Goal: Task Accomplishment & Management: Complete application form

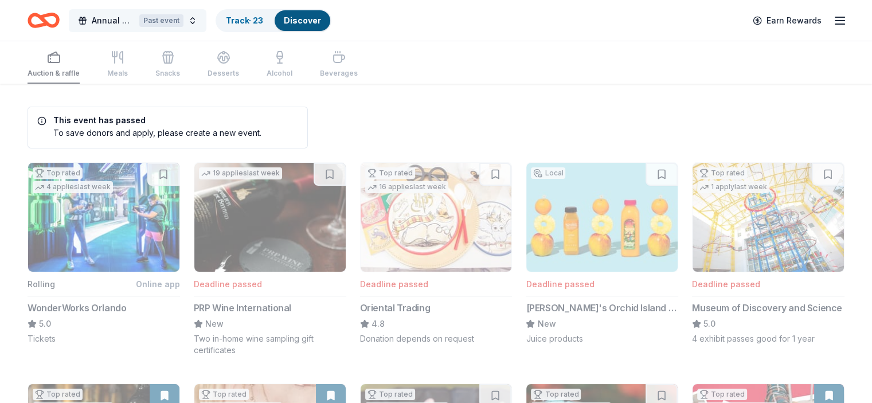
click at [122, 25] on span "Annual Conference" at bounding box center [113, 21] width 43 height 14
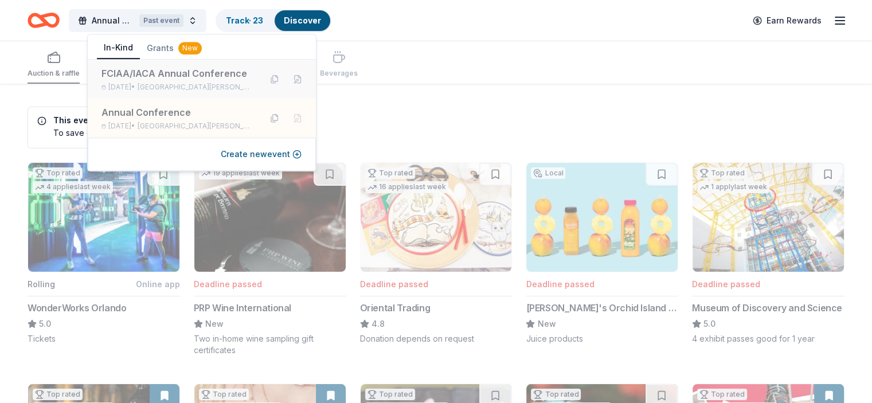
click at [232, 77] on div "FCIAA/IACA Annual Conference" at bounding box center [176, 73] width 150 height 14
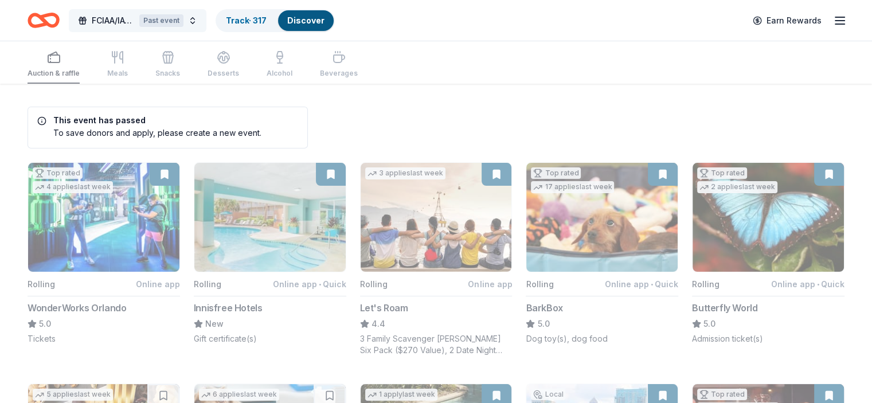
click at [206, 22] on button "FCIAA/IACA Annual Conference Past event" at bounding box center [138, 20] width 138 height 23
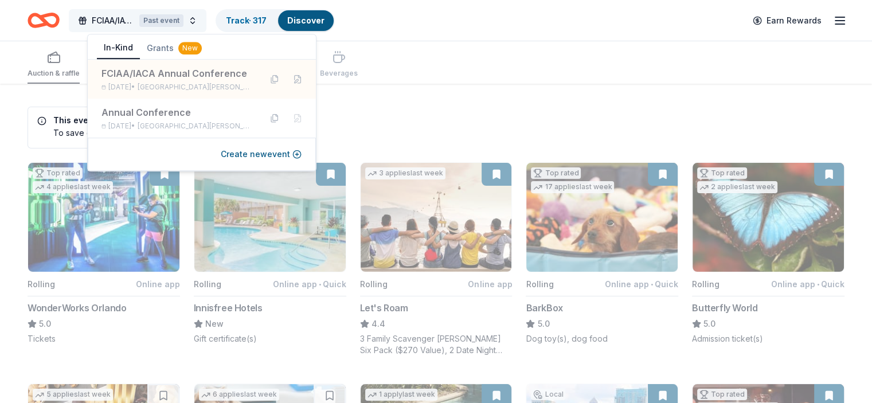
click at [123, 17] on span "FCIAA/IACA Annual Conference" at bounding box center [113, 21] width 43 height 14
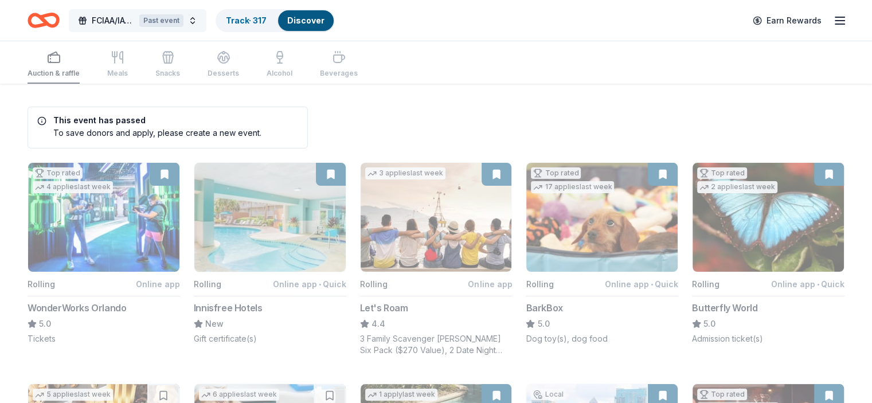
click at [169, 21] on div "Past event" at bounding box center [161, 20] width 44 height 13
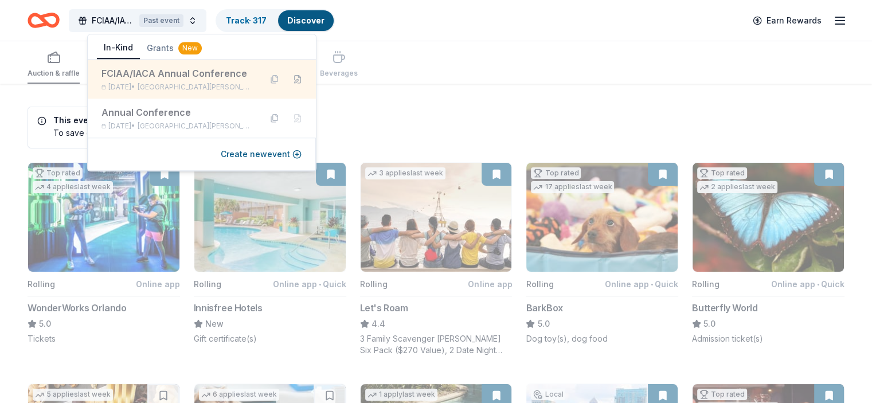
click at [305, 81] on button at bounding box center [297, 79] width 18 height 18
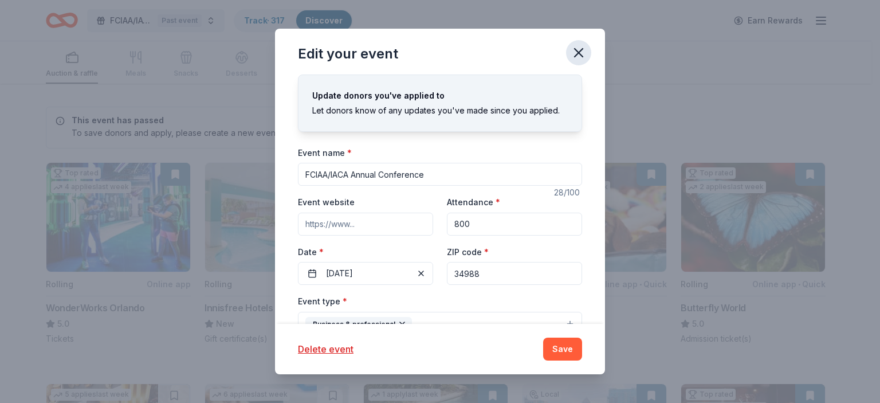
click at [579, 50] on icon "button" at bounding box center [579, 53] width 16 height 16
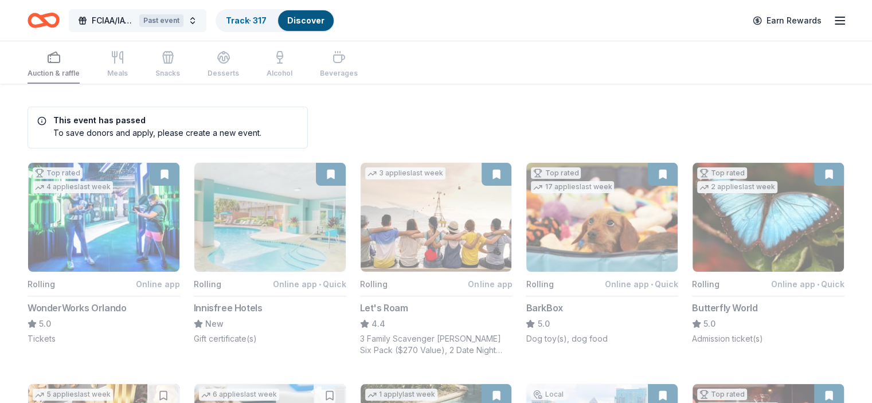
click at [205, 23] on button "FCIAA/IACA Annual Conference Past event" at bounding box center [138, 20] width 138 height 23
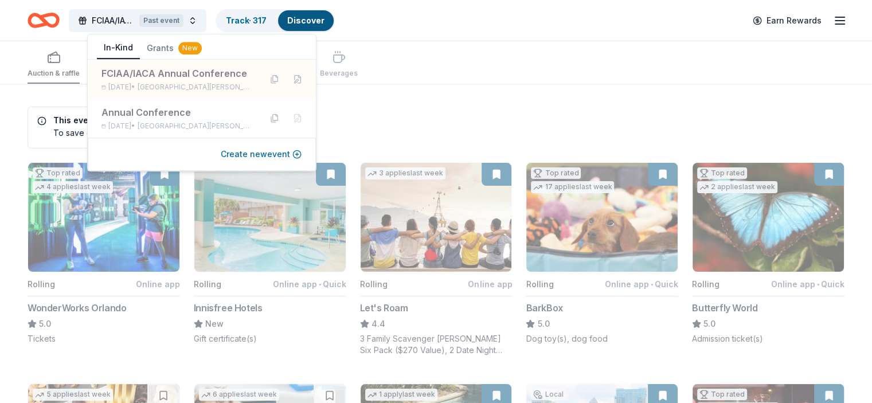
click at [296, 152] on button "Create new event" at bounding box center [261, 154] width 81 height 14
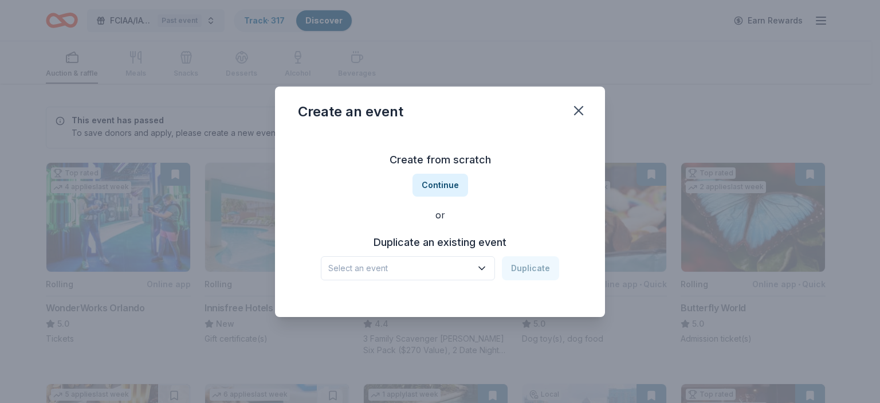
click at [428, 256] on button "Select an event" at bounding box center [408, 268] width 174 height 24
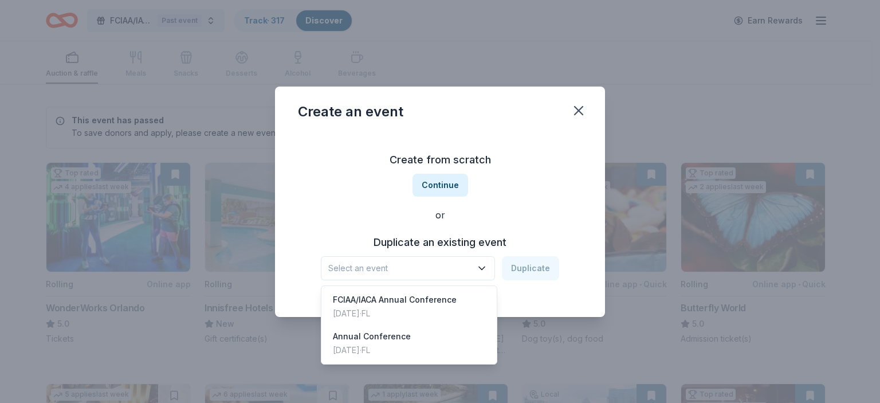
click at [442, 187] on div "Create from scratch Continue or Duplicate an existing event Select an event Dup…" at bounding box center [440, 215] width 284 height 166
click at [477, 268] on button "Select an event" at bounding box center [408, 268] width 174 height 24
click at [346, 344] on div "Jun 04, 2024 · FL" at bounding box center [372, 350] width 78 height 14
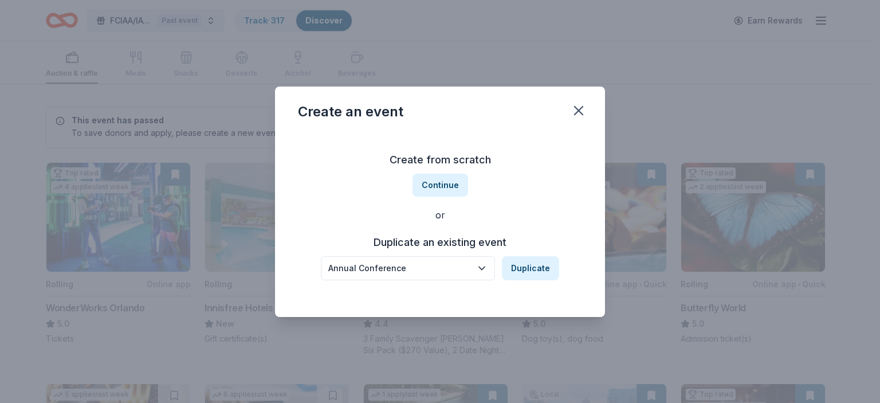
click at [330, 265] on div "Annual Conference" at bounding box center [399, 268] width 143 height 14
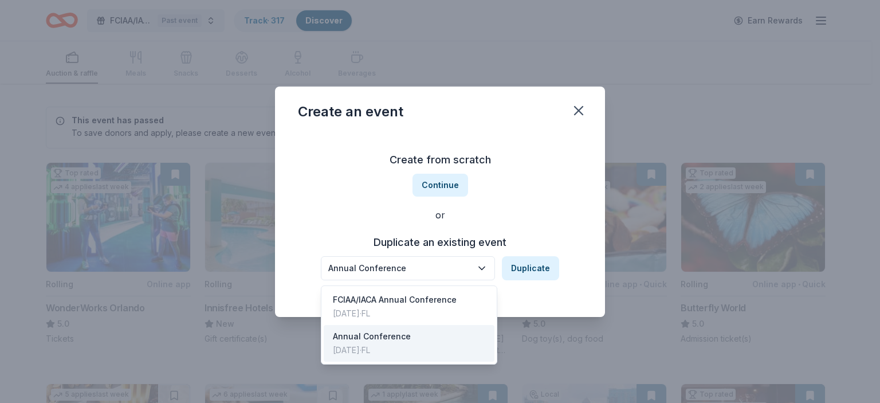
click at [535, 275] on div "Annual Conference Duplicate" at bounding box center [440, 268] width 238 height 24
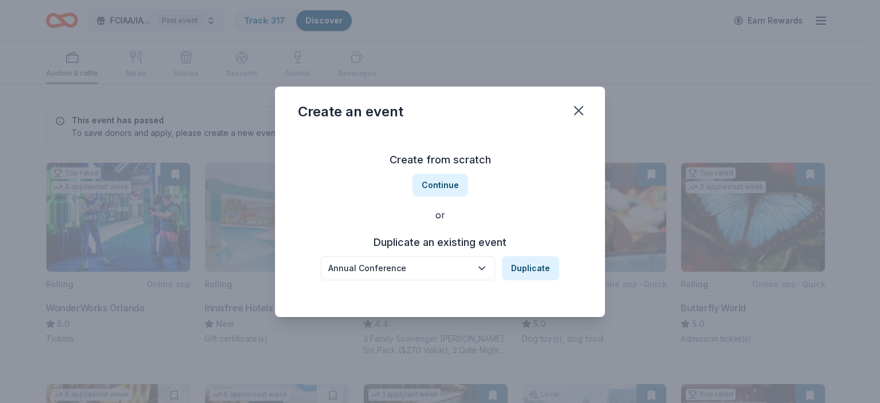
click at [535, 275] on button "Duplicate" at bounding box center [530, 268] width 57 height 24
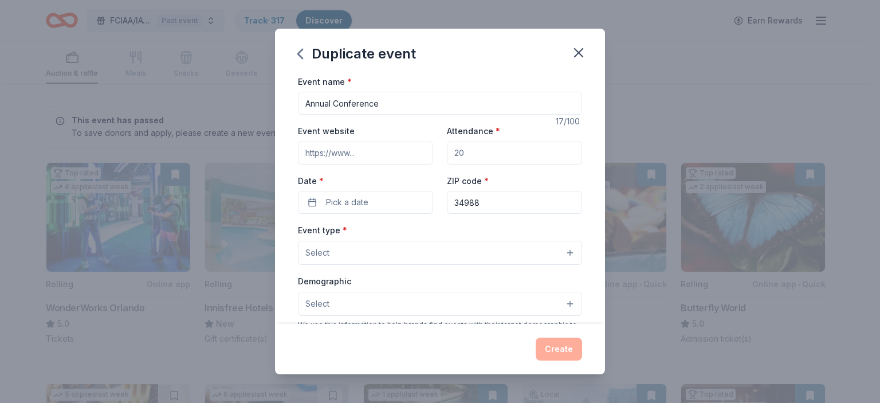
click at [382, 99] on input "Annual Conference" at bounding box center [440, 103] width 284 height 23
drag, startPoint x: 356, startPoint y: 97, endPoint x: 298, endPoint y: 96, distance: 57.9
click at [298, 96] on input "Annual Conference" at bounding box center [440, 103] width 284 height 23
type input "FCIAA Annual Conference"
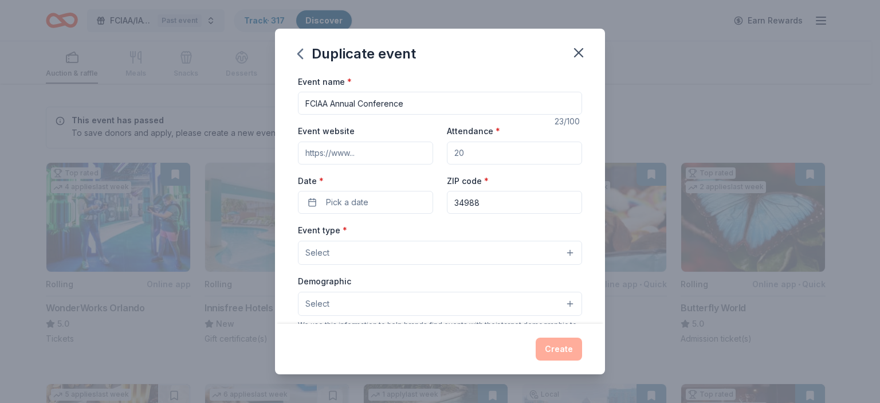
drag, startPoint x: 479, startPoint y: 158, endPoint x: 460, endPoint y: 156, distance: 18.9
click at [460, 156] on input "Attendance *" at bounding box center [514, 153] width 135 height 23
type input "100"
click at [340, 203] on span "Pick a date" at bounding box center [347, 202] width 42 height 14
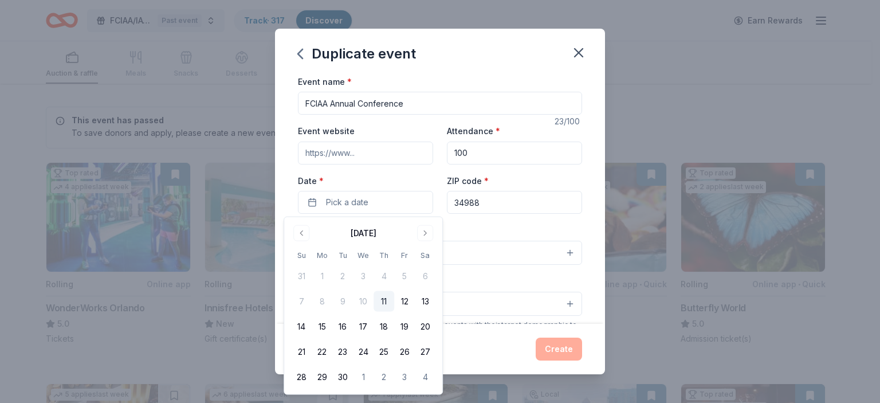
click at [377, 233] on div "September 2025" at bounding box center [364, 233] width 26 height 14
click at [423, 236] on button "Go to next month" at bounding box center [425, 233] width 16 height 16
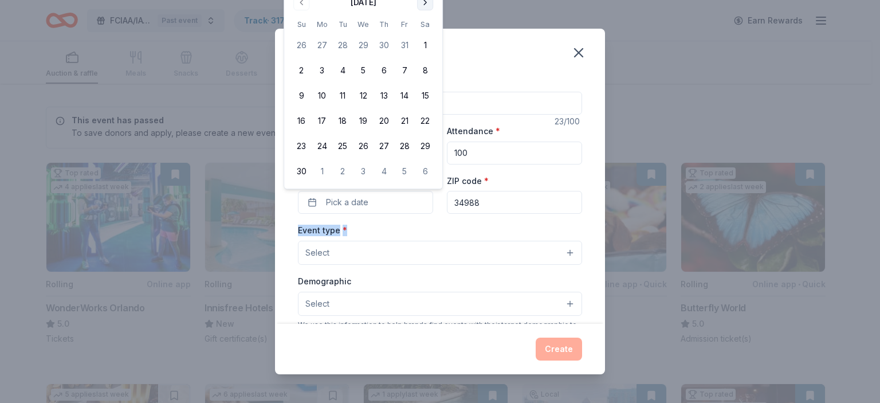
click at [423, 236] on div "Event type * Select" at bounding box center [440, 244] width 284 height 42
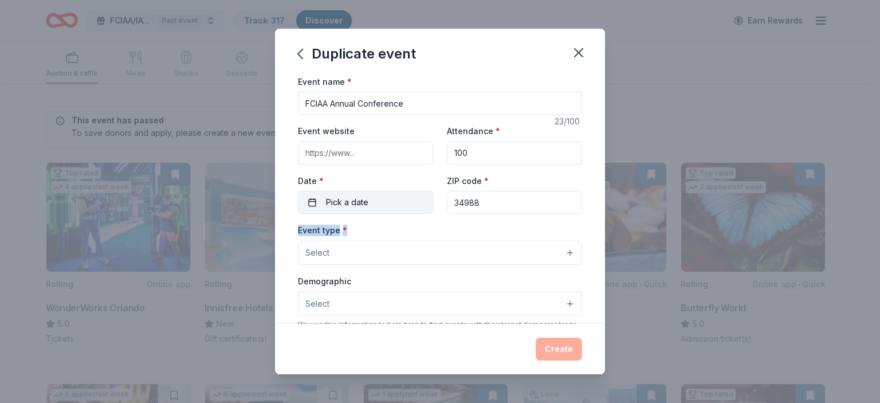
click at [370, 212] on button "Pick a date" at bounding box center [365, 202] width 135 height 23
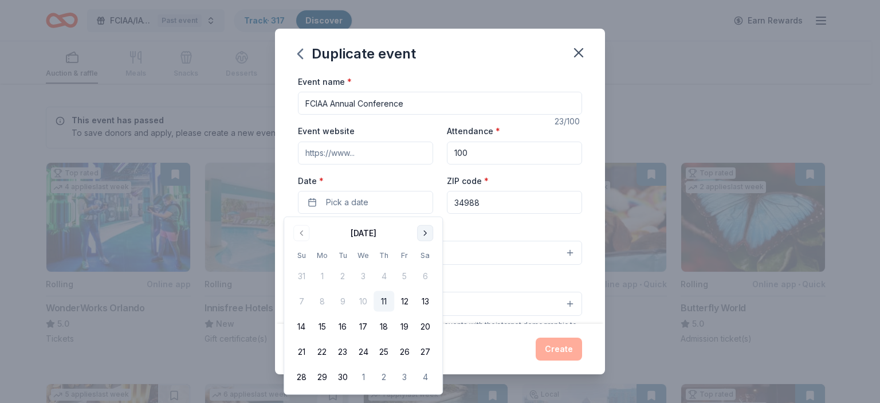
click at [424, 229] on button "Go to next month" at bounding box center [425, 233] width 16 height 16
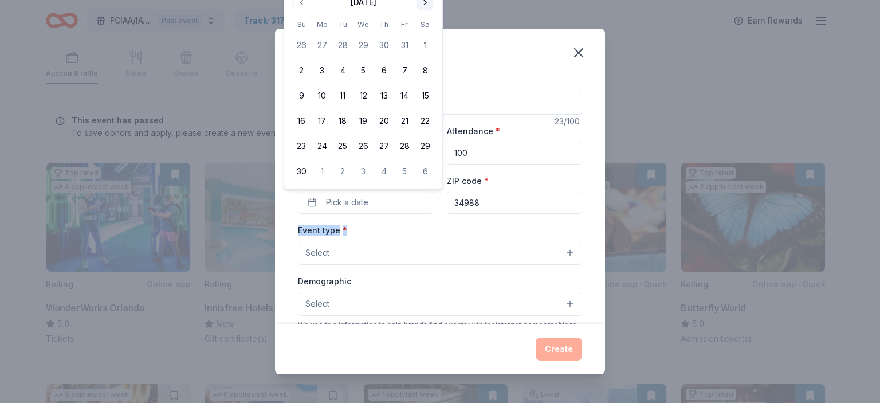
click at [426, 6] on button "Go to next month" at bounding box center [425, 2] width 16 height 16
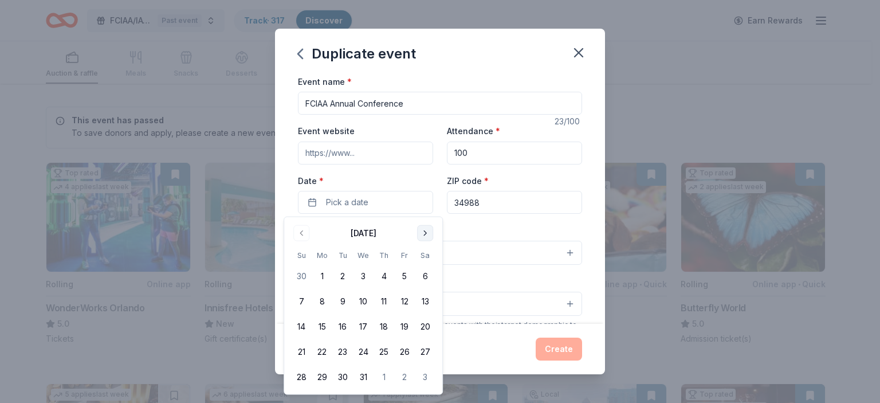
click at [426, 234] on button "Go to next month" at bounding box center [425, 233] width 16 height 16
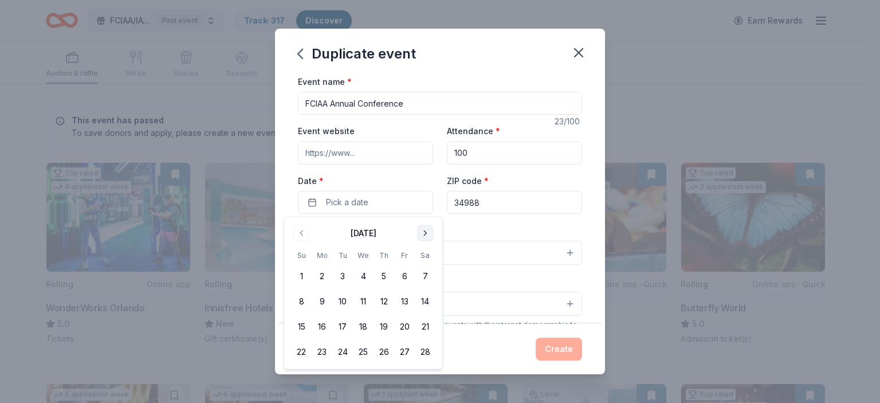
click at [426, 234] on button "Go to next month" at bounding box center [425, 233] width 16 height 16
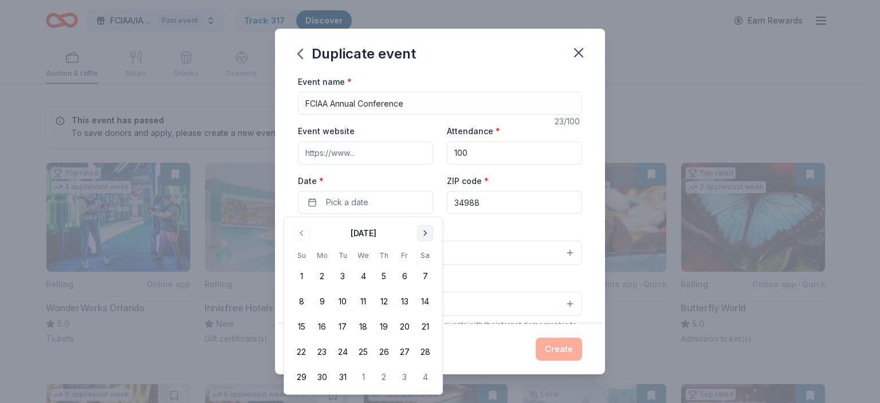
click at [426, 234] on button "Go to next month" at bounding box center [425, 233] width 16 height 16
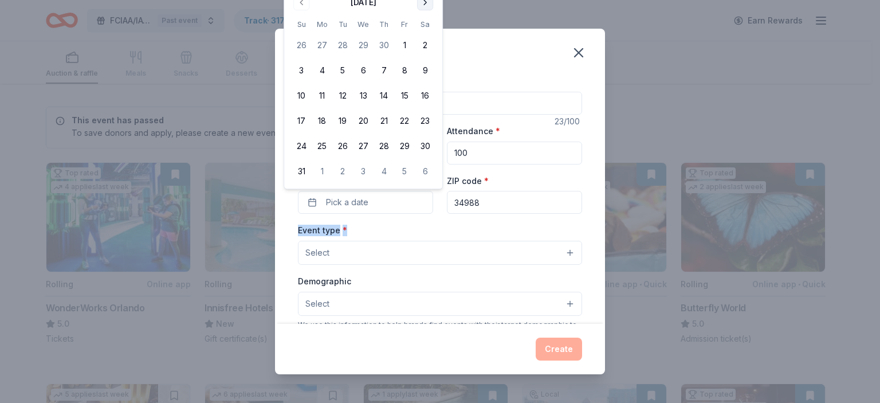
click at [426, 9] on button "Go to next month" at bounding box center [425, 2] width 16 height 16
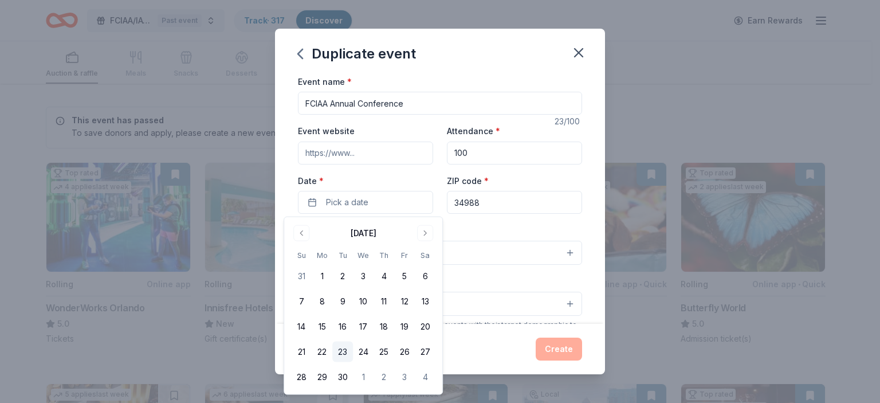
click at [349, 350] on button "23" at bounding box center [342, 352] width 21 height 21
click at [491, 210] on input "34988" at bounding box center [514, 202] width 135 height 23
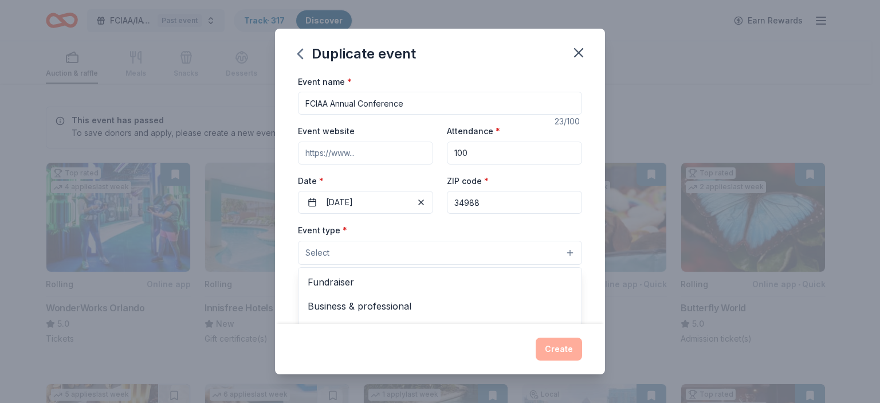
click at [394, 255] on button "Select" at bounding box center [440, 253] width 284 height 24
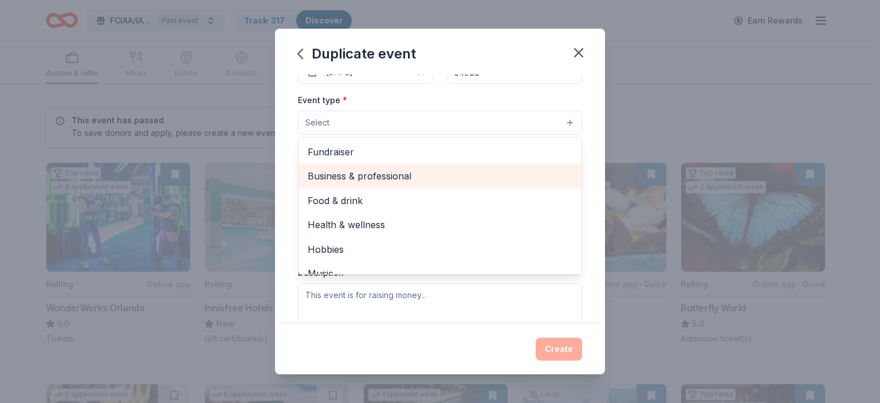
click at [408, 174] on span "Business & professional" at bounding box center [440, 176] width 265 height 15
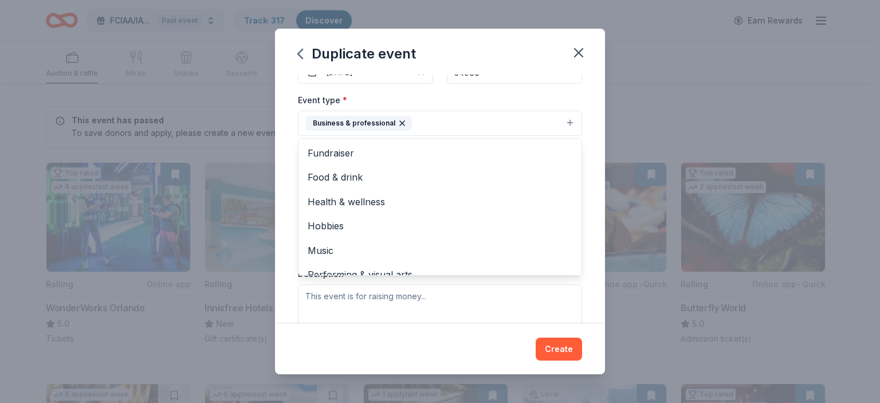
click at [590, 132] on div "Event name * FCIAA Annual Conference 23 /100 Event website Attendance * 100 Dat…" at bounding box center [440, 200] width 330 height 250
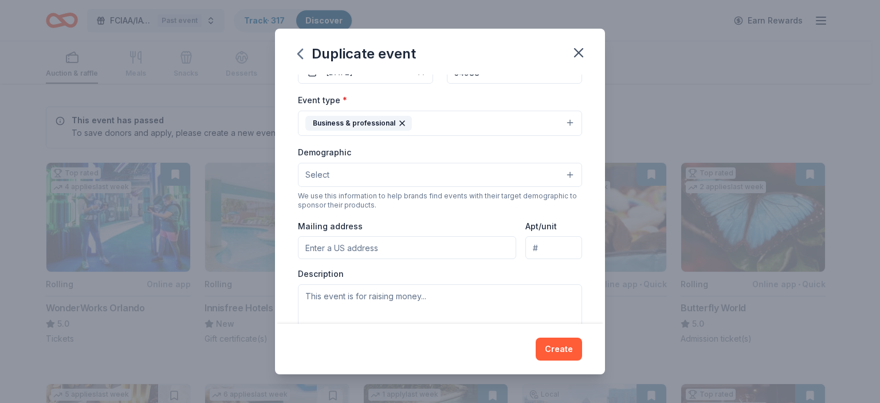
click at [398, 250] on input "Mailing address" at bounding box center [407, 247] width 218 height 23
type input "290 Northwest Peacock Boulevard"
type input "#881254"
click at [392, 297] on textarea at bounding box center [440, 310] width 284 height 52
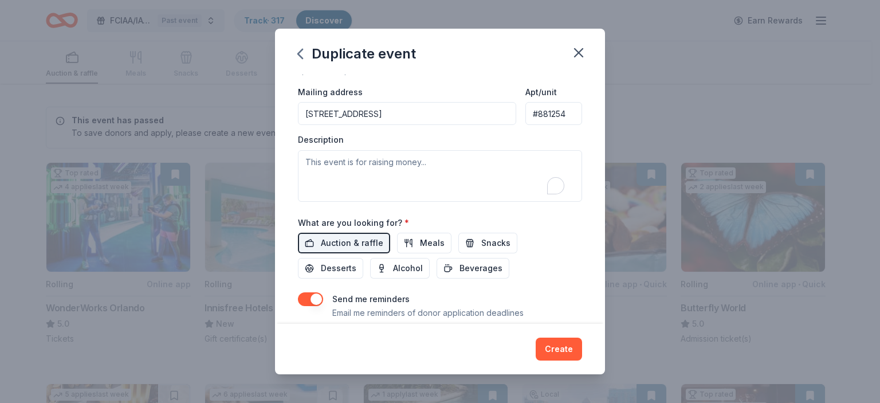
scroll to position [265, 0]
click at [430, 241] on span "Meals" at bounding box center [432, 242] width 25 height 14
click at [507, 241] on button "Snacks" at bounding box center [488, 242] width 59 height 21
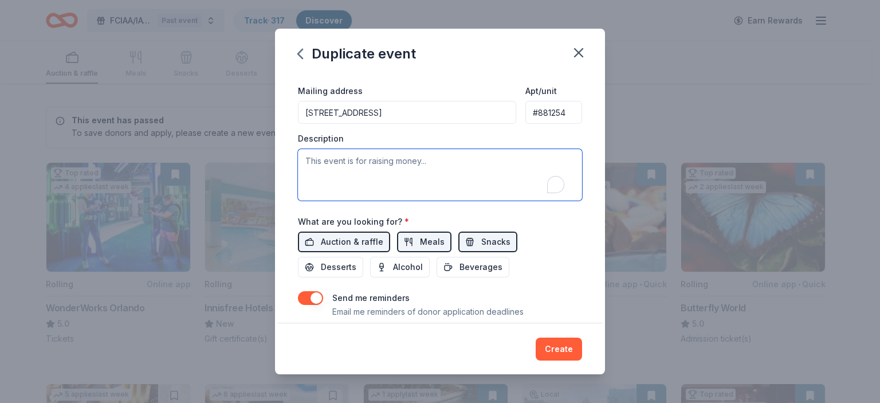
click at [362, 174] on textarea "To enrich screen reader interactions, please activate Accessibility in Grammarl…" at bounding box center [440, 175] width 284 height 52
paste textarea "On behalf of the Florida Crime and Intelligence Analyst Association (FCIAA), I …"
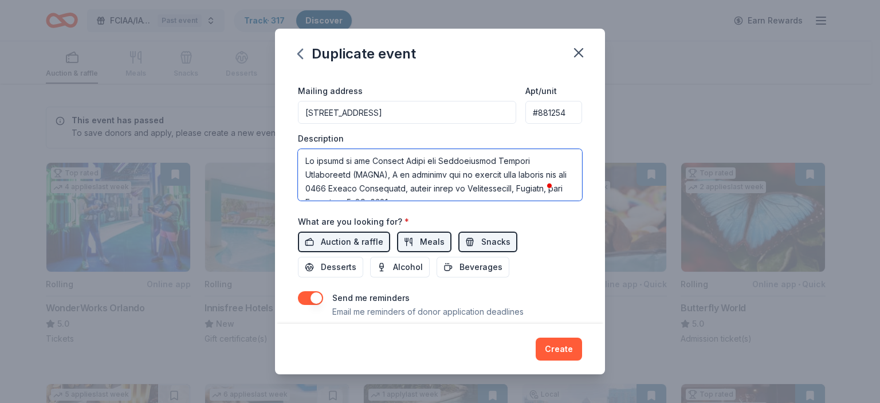
scroll to position [23, 0]
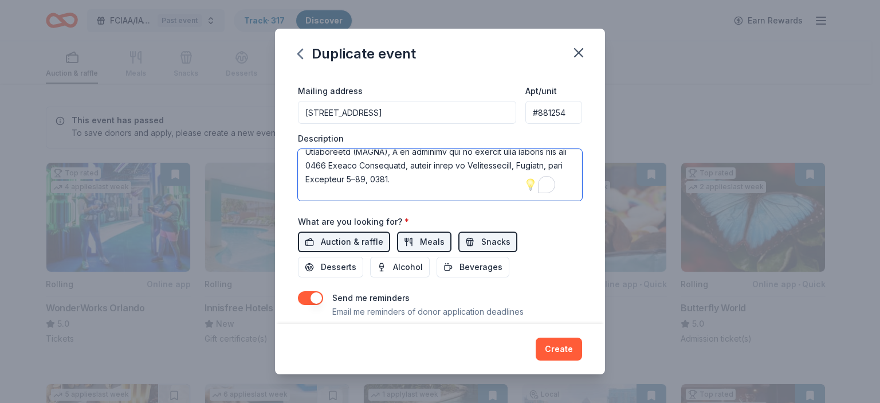
click at [335, 163] on textarea "To enrich screen reader interactions, please activate Accessibility in Grammarl…" at bounding box center [440, 175] width 284 height 52
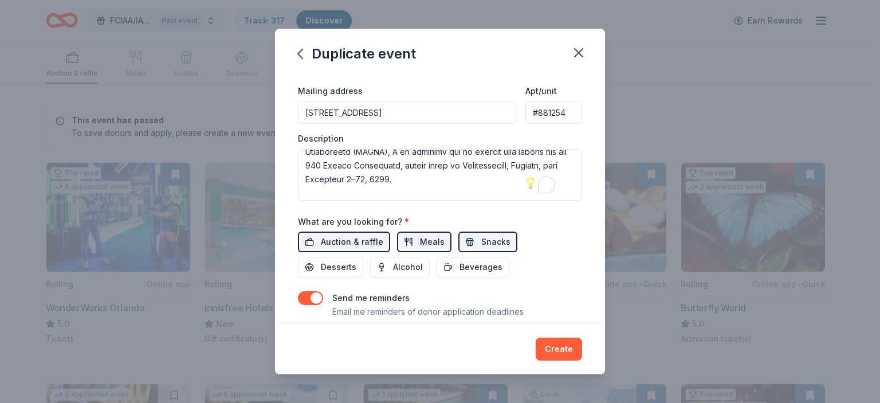
click at [353, 220] on label "What are you looking for? *" at bounding box center [353, 221] width 111 height 11
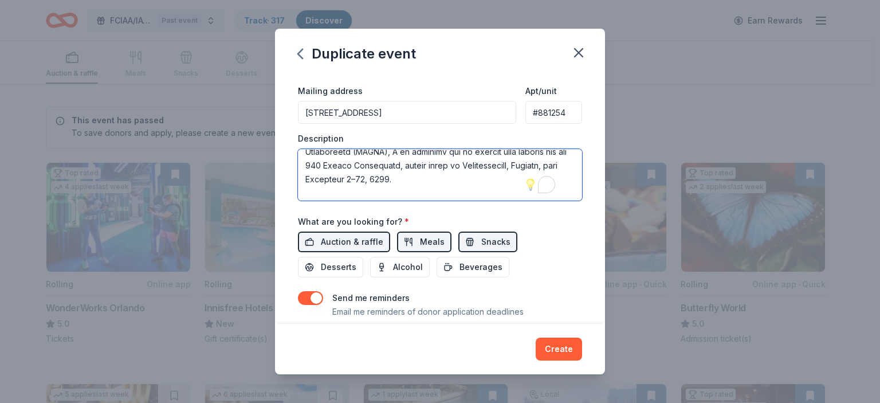
click at [334, 166] on textarea "To enrich screen reader interactions, please activate Accessibility in Grammarl…" at bounding box center [440, 175] width 284 height 52
drag, startPoint x: 479, startPoint y: 165, endPoint x: 553, endPoint y: 162, distance: 74.0
click at [553, 162] on textarea "To enrich screen reader interactions, please activate Accessibility in Grammarl…" at bounding box center [440, 175] width 284 height 52
click at [515, 167] on textarea "To enrich screen reader interactions, please activate Accessibility in Grammarl…" at bounding box center [440, 175] width 284 height 52
click at [518, 164] on textarea "To enrich screen reader interactions, please activate Accessibility in Grammarl…" at bounding box center [440, 175] width 284 height 52
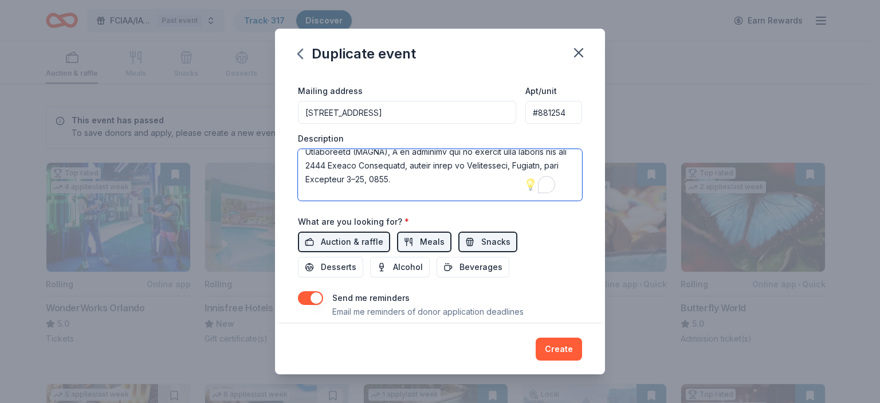
drag, startPoint x: 409, startPoint y: 176, endPoint x: 326, endPoint y: 175, distance: 83.1
click at [326, 175] on textarea "To enrich screen reader interactions, please activate Accessibility in Grammarl…" at bounding box center [440, 175] width 284 height 52
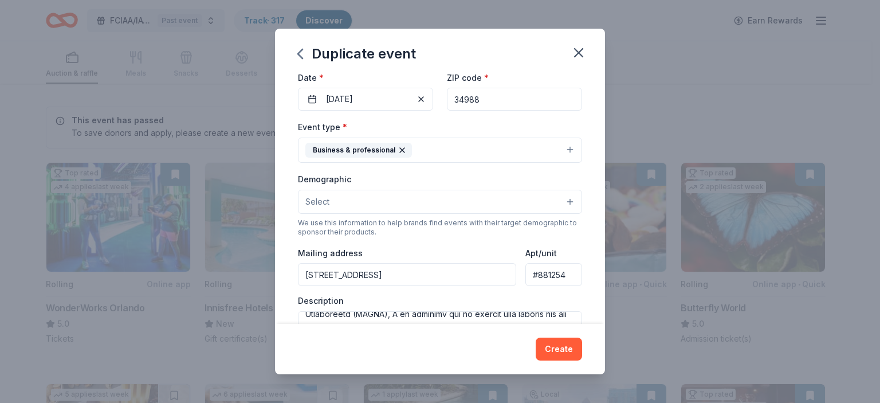
scroll to position [105, 0]
click at [481, 201] on button "Select" at bounding box center [440, 200] width 284 height 24
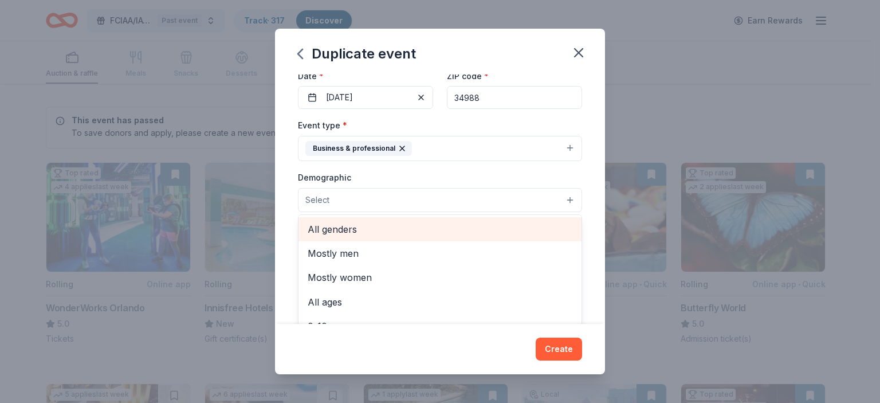
click at [404, 236] on span "All genders" at bounding box center [440, 229] width 265 height 15
click at [404, 236] on span "Mostly men" at bounding box center [440, 230] width 265 height 15
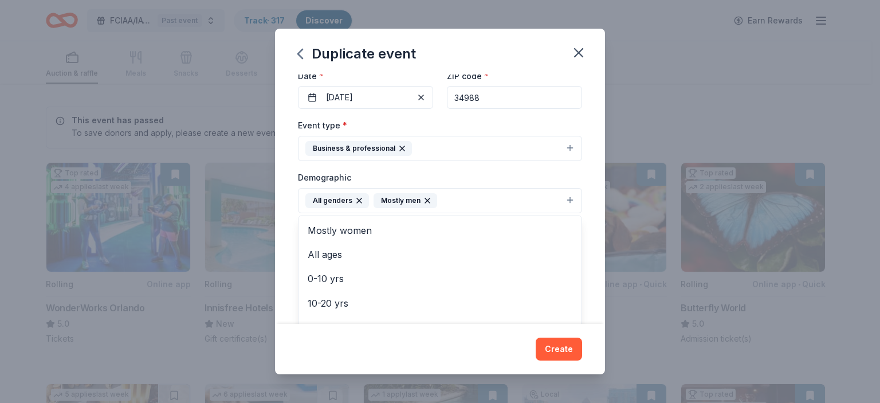
click at [426, 202] on icon "button" at bounding box center [427, 200] width 5 height 5
click at [417, 201] on button "All genders" at bounding box center [440, 200] width 284 height 25
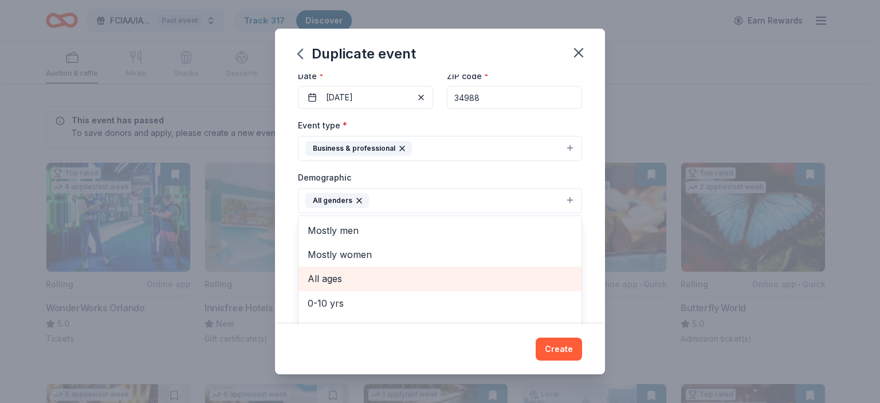
click at [376, 288] on div "All ages" at bounding box center [440, 279] width 283 height 24
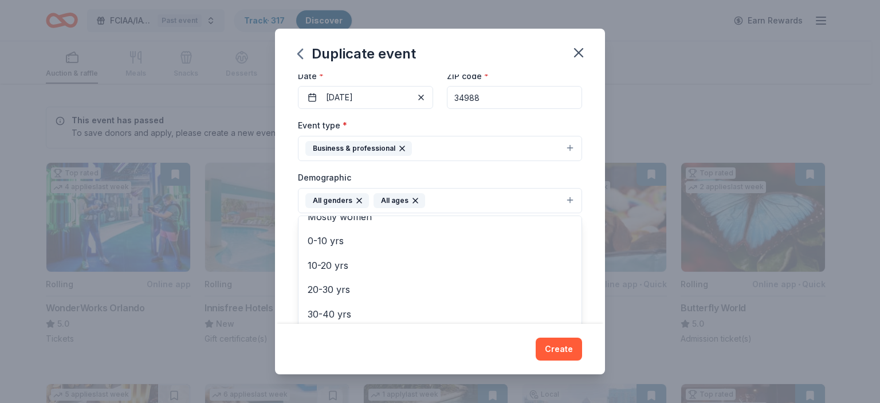
scroll to position [41, 0]
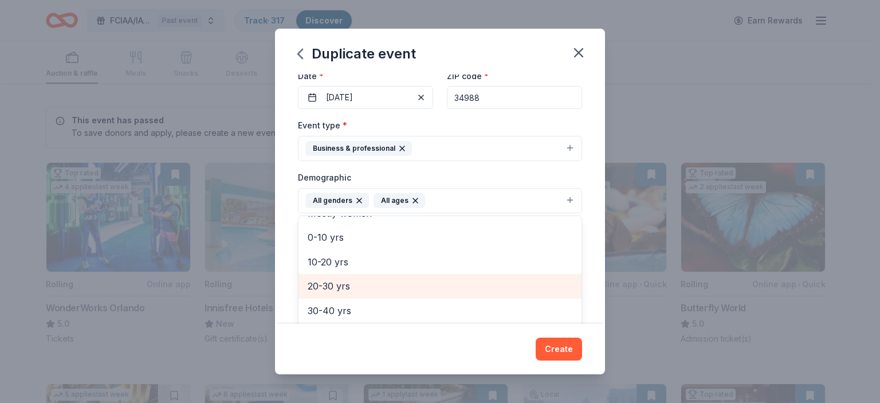
click at [527, 287] on span "20-30 yrs" at bounding box center [440, 286] width 265 height 15
click at [519, 293] on span "30-40 yrs" at bounding box center [440, 286] width 265 height 15
click at [519, 293] on span "40-50 yrs" at bounding box center [440, 286] width 265 height 15
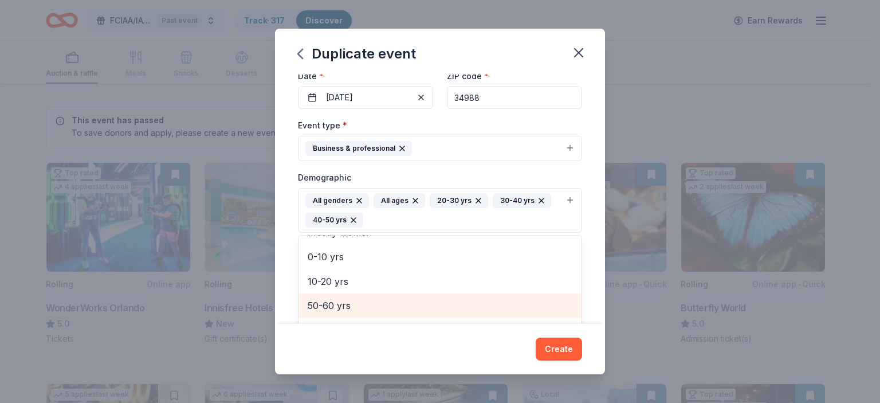
click at [519, 293] on div "50-60 yrs" at bounding box center [440, 305] width 283 height 24
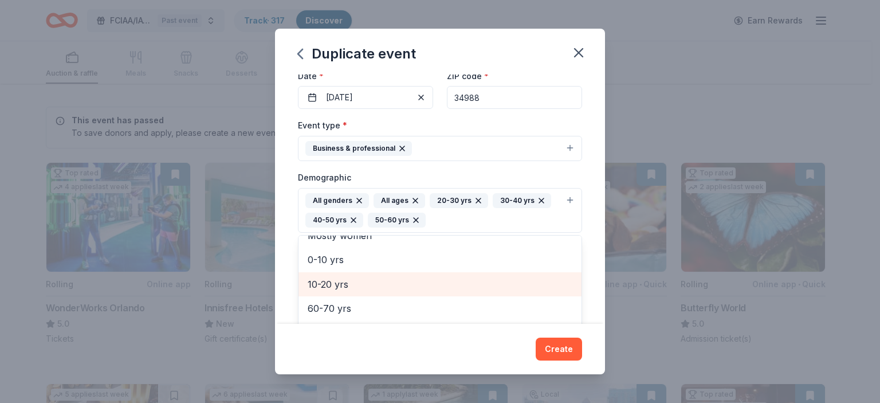
scroll to position [38, 0]
drag, startPoint x: 562, startPoint y: 355, endPoint x: 645, endPoint y: 197, distance: 179.0
click at [665, 238] on div "Duplicate event Event name * FCIAA Annual Conference 23 /100 Event website Atte…" at bounding box center [440, 201] width 880 height 403
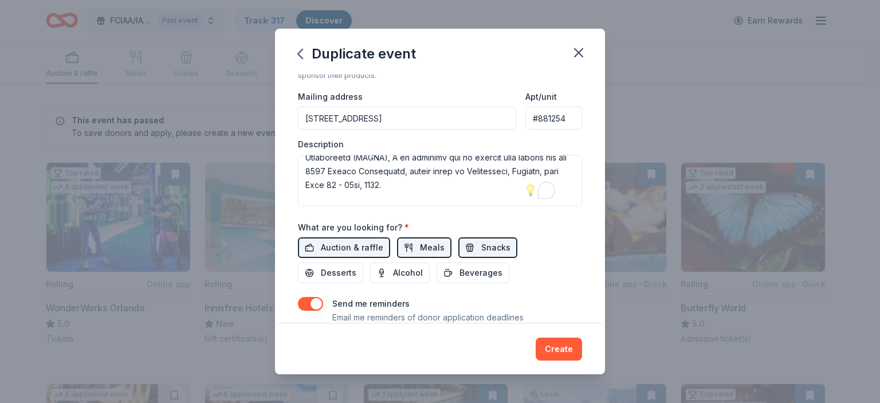
scroll to position [279, 0]
click at [451, 190] on textarea "To enrich screen reader interactions, please activate Accessibility in Grammarl…" at bounding box center [440, 182] width 284 height 52
click at [573, 201] on div "Event name * FCIAA Annual Conference 23 /100 Event website Attendance * 100 Dat…" at bounding box center [440, 200] width 330 height 250
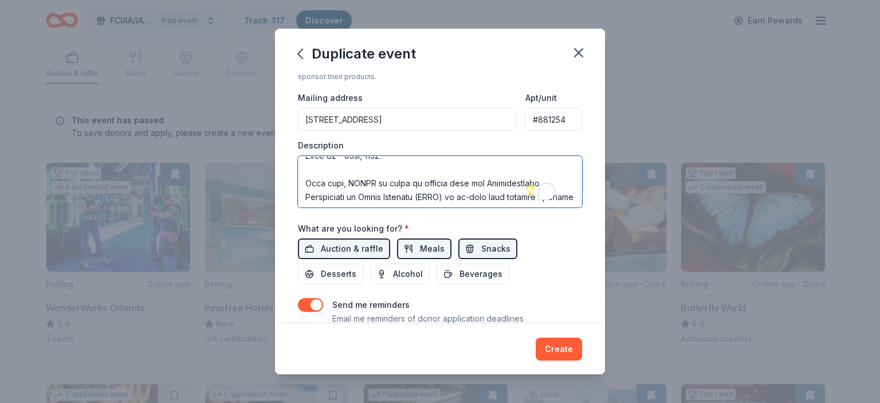
scroll to position [0, 0]
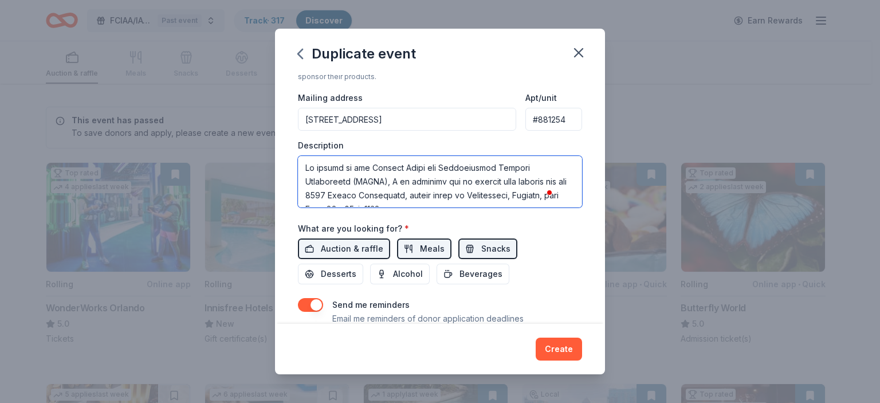
drag, startPoint x: 301, startPoint y: 182, endPoint x: 444, endPoint y: 185, distance: 142.2
click at [444, 185] on textarea "To enrich screen reader interactions, please activate Accessibility in Grammarl…" at bounding box center [440, 182] width 284 height 52
click at [362, 164] on textarea "To enrich screen reader interactions, please activate Accessibility in Grammarl…" at bounding box center [440, 182] width 284 height 52
click at [307, 166] on textarea "To enrich screen reader interactions, please activate Accessibility in Grammarl…" at bounding box center [440, 182] width 284 height 52
drag, startPoint x: 382, startPoint y: 160, endPoint x: 402, endPoint y: 160, distance: 19.5
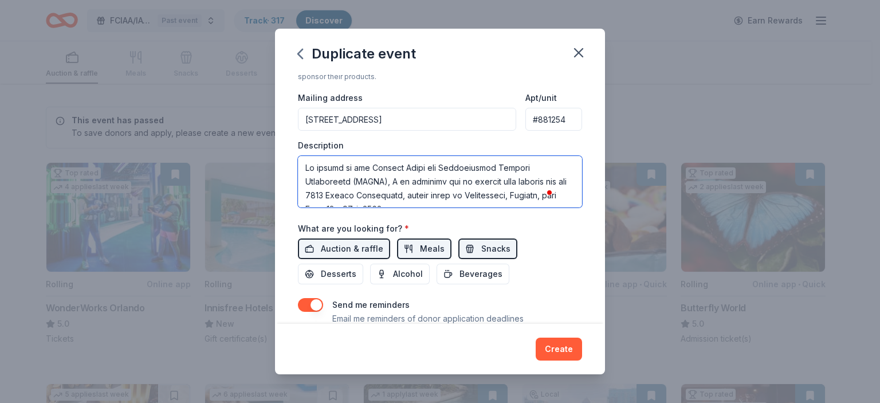
click at [402, 160] on textarea "To enrich screen reader interactions, please activate Accessibility in Grammarl…" at bounding box center [440, 182] width 284 height 52
click at [381, 172] on textarea "To enrich screen reader interactions, please activate Accessibility in Grammarl…" at bounding box center [440, 182] width 284 height 52
click at [379, 164] on textarea "To enrich screen reader interactions, please activate Accessibility in Grammarl…" at bounding box center [440, 182] width 284 height 52
click at [454, 182] on textarea "To enrich screen reader interactions, please activate Accessibility in Grammarl…" at bounding box center [440, 182] width 284 height 52
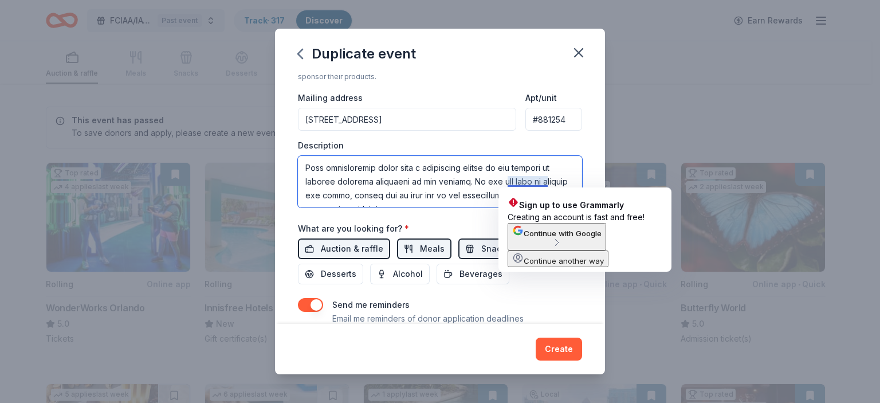
click at [485, 187] on textarea "To enrich screen reader interactions, please activate Accessibility in Grammarl…" at bounding box center [440, 182] width 284 height 52
click at [548, 311] on div "Send me reminders Email me reminders of donor application deadlines" at bounding box center [440, 312] width 284 height 28
click at [561, 163] on textarea "To enrich screen reader interactions, please activate Accessibility in Grammarl…" at bounding box center [440, 182] width 284 height 52
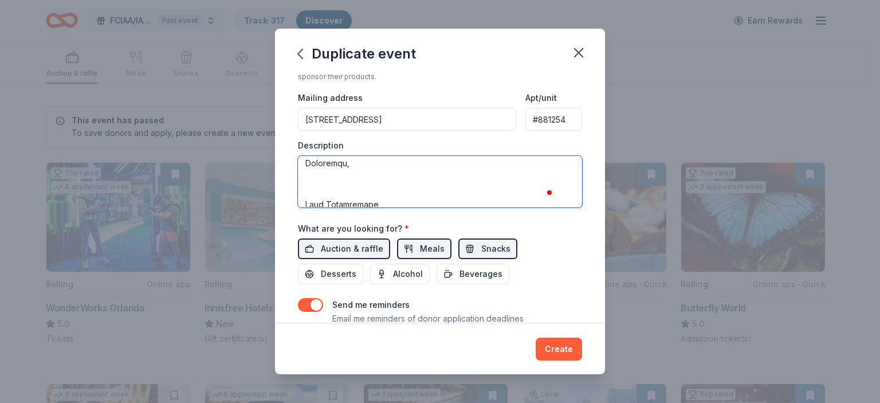
click at [325, 178] on textarea "To enrich screen reader interactions, please activate Accessibility in Grammarl…" at bounding box center [440, 182] width 284 height 52
type textarea "On behalf of the Florida Crime and Intelligence Analyst Association (FCIAA), I …"
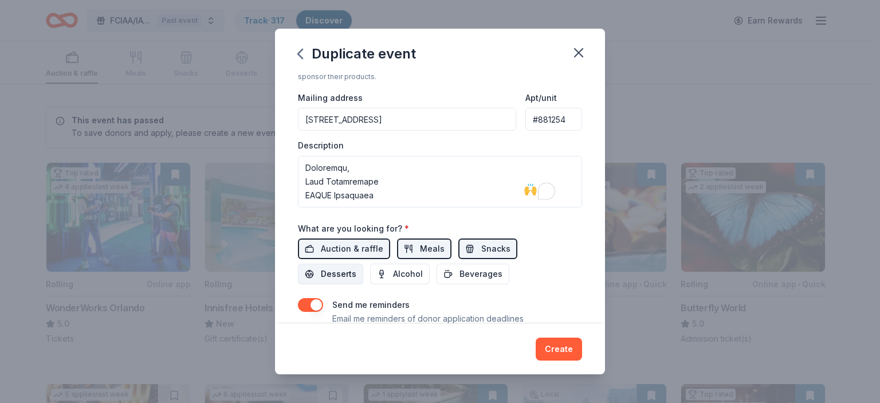
click at [348, 272] on span "Desserts" at bounding box center [339, 274] width 36 height 14
click at [480, 272] on span "Beverages" at bounding box center [481, 274] width 43 height 14
click at [426, 289] on div "Event name * FCIAA Annual Conference 23 /100 Event website Attendance * 100 Dat…" at bounding box center [440, 70] width 284 height 551
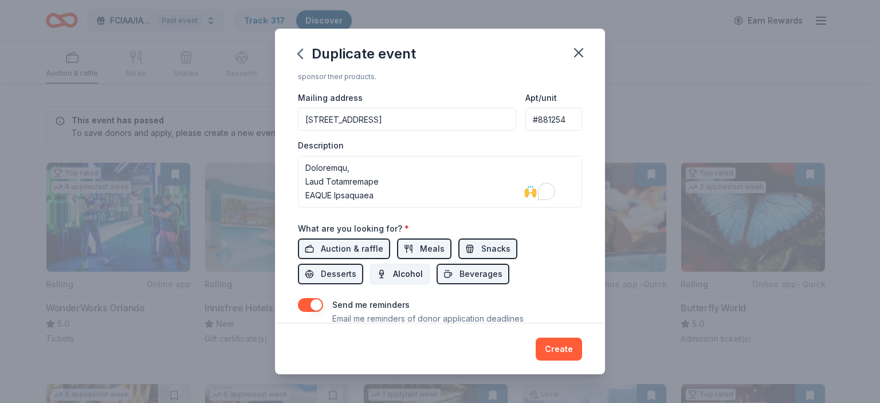
click at [410, 277] on span "Alcohol" at bounding box center [408, 274] width 30 height 14
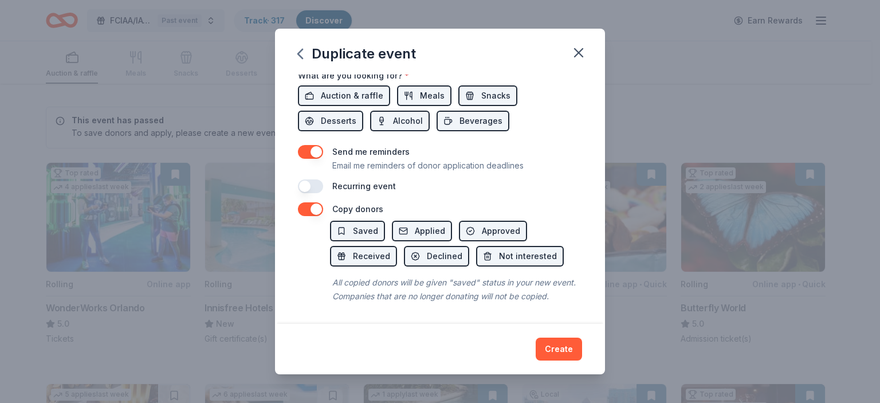
click at [610, 300] on div "Duplicate event Event name * FCIAA Annual Conference 23 /100 Event website Atte…" at bounding box center [440, 201] width 880 height 403
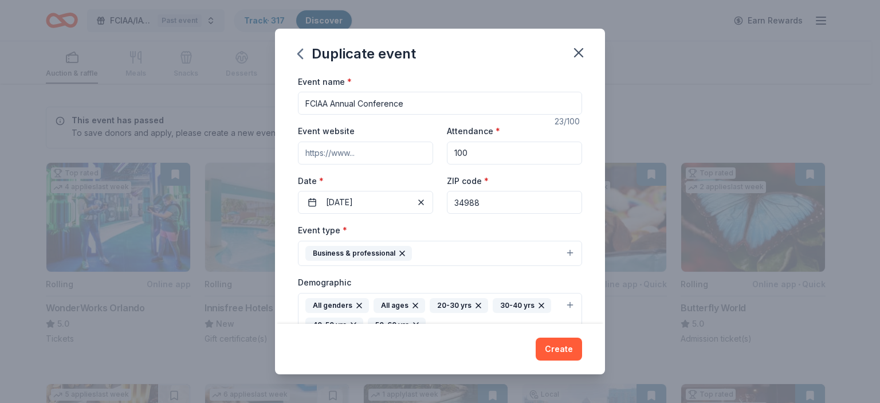
click at [456, 254] on button "Business & professional" at bounding box center [440, 253] width 284 height 25
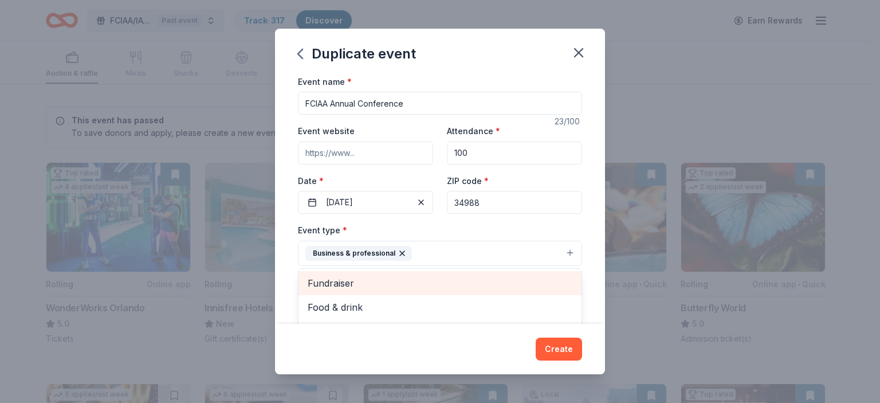
click at [420, 283] on span "Fundraiser" at bounding box center [440, 283] width 265 height 15
click at [420, 281] on span "Food & drink" at bounding box center [440, 283] width 265 height 15
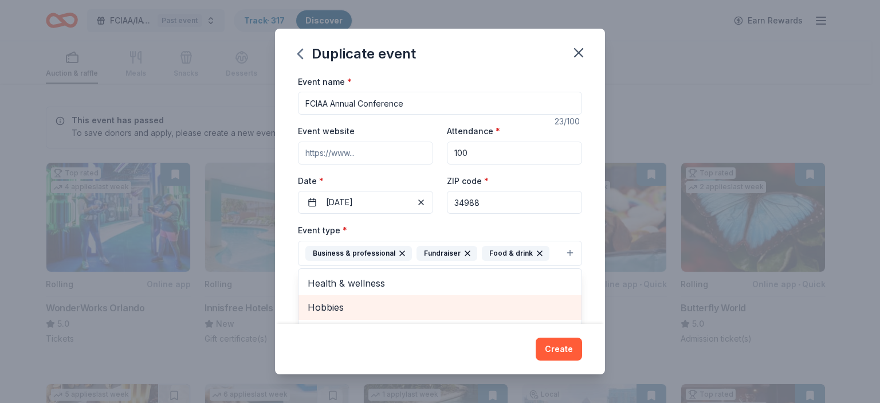
click at [437, 307] on span "Hobbies" at bounding box center [440, 307] width 265 height 15
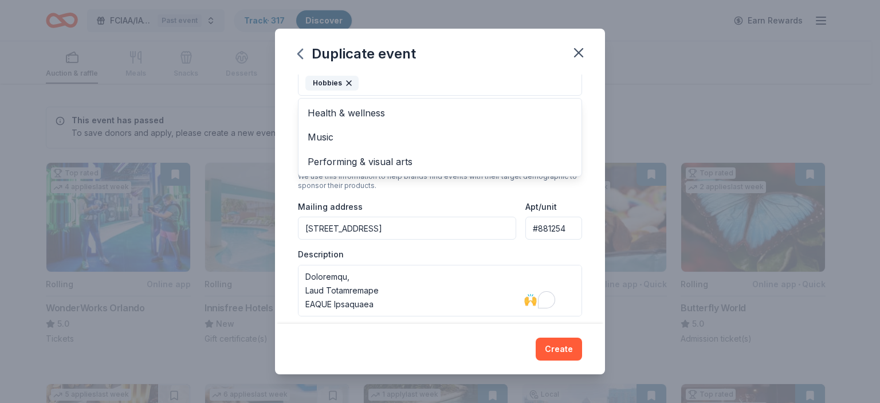
click at [562, 339] on div "Duplicate event Event name * FCIAA Annual Conference 23 /100 Event website Atte…" at bounding box center [440, 202] width 330 height 346
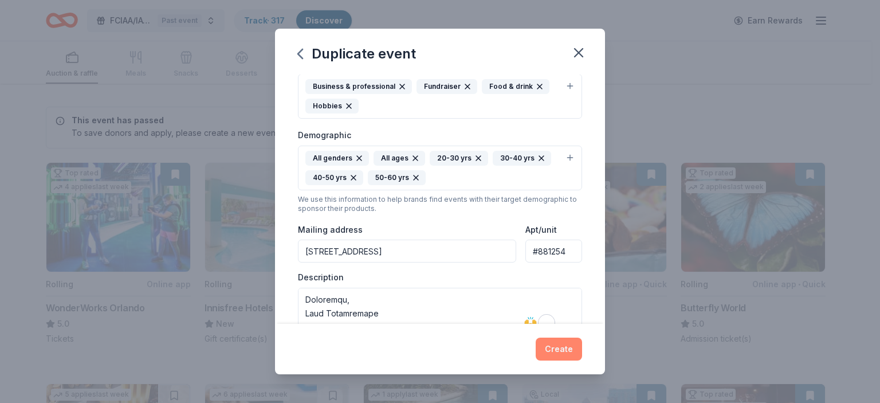
click at [559, 348] on button "Create" at bounding box center [559, 349] width 46 height 23
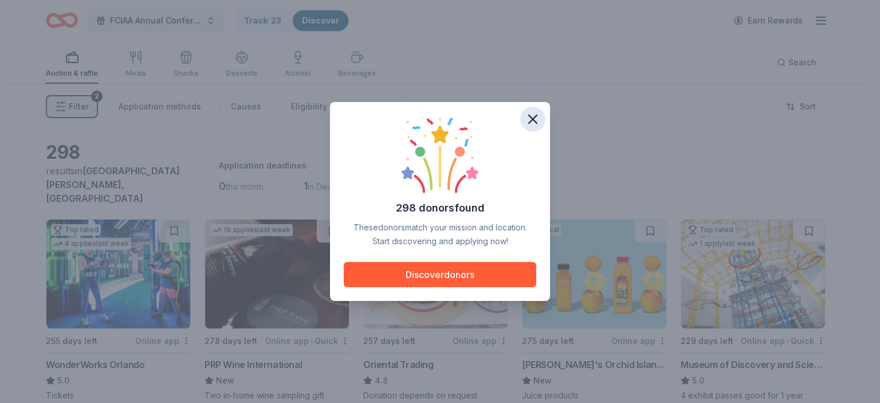
click at [535, 121] on icon "button" at bounding box center [533, 119] width 8 height 8
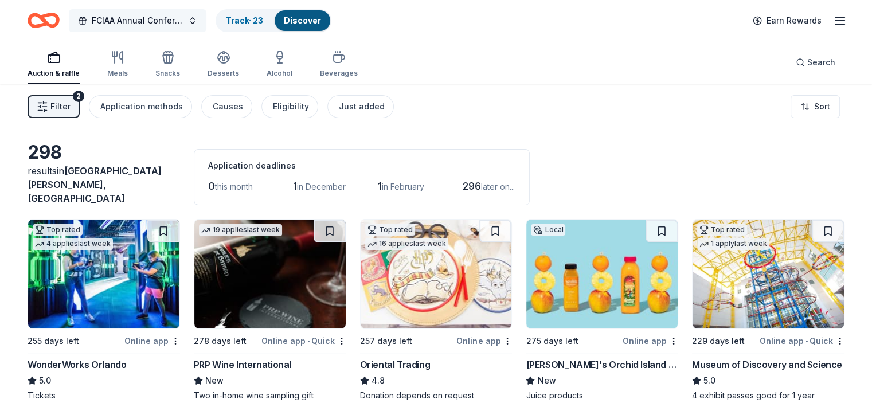
click at [170, 28] on button "FCIAA Annual Conference" at bounding box center [138, 20] width 138 height 23
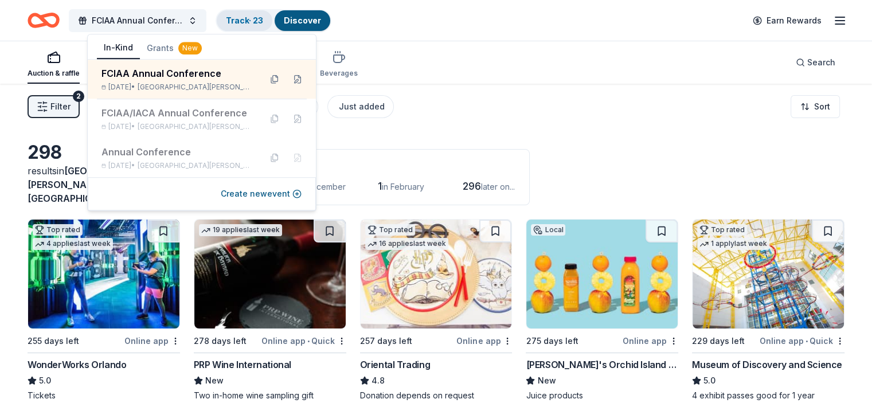
click at [259, 25] on link "Track · 23" at bounding box center [244, 20] width 37 height 10
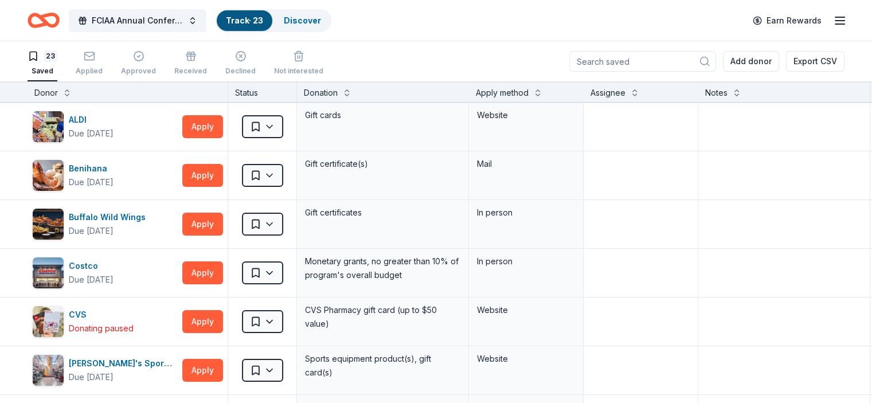
click at [321, 31] on button "Track · 23 Discover" at bounding box center [274, 20] width 116 height 23
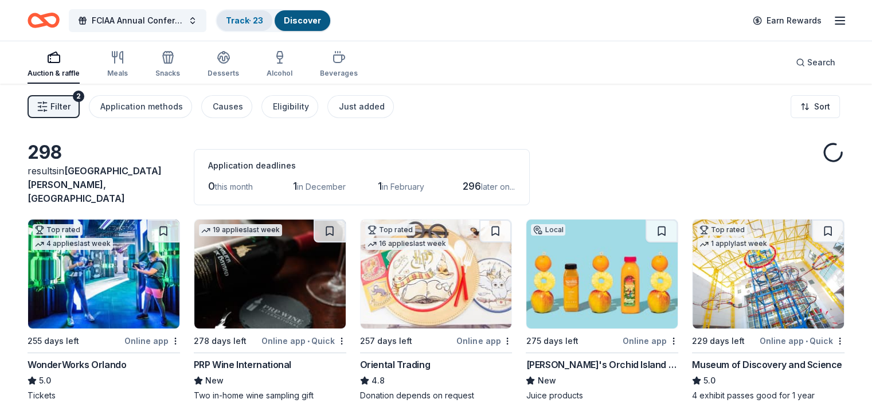
click at [266, 28] on div "Track · 23" at bounding box center [245, 20] width 56 height 21
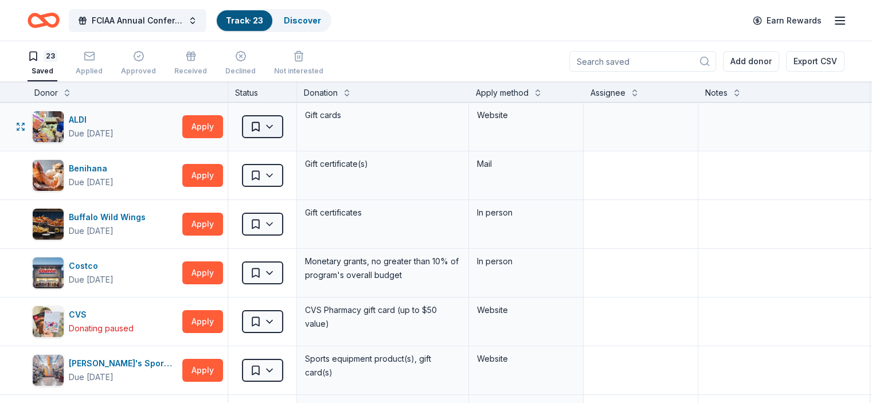
click at [279, 136] on html "FCIAA Annual Conference Track · 23 Discover Earn Rewards 23 Saved Applied Appro…" at bounding box center [436, 201] width 872 height 403
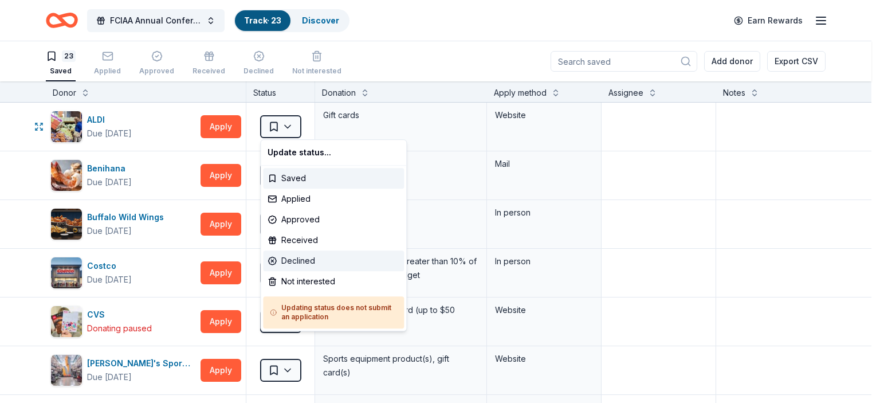
click at [299, 258] on div "Declined" at bounding box center [333, 260] width 141 height 21
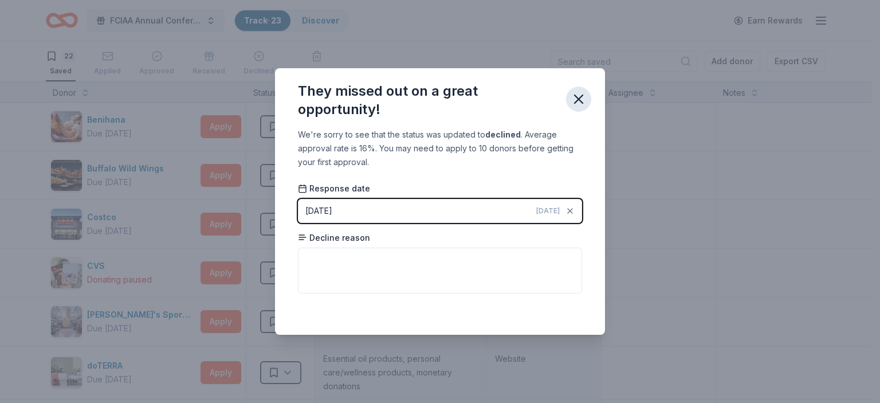
click at [582, 94] on icon "button" at bounding box center [579, 99] width 16 height 16
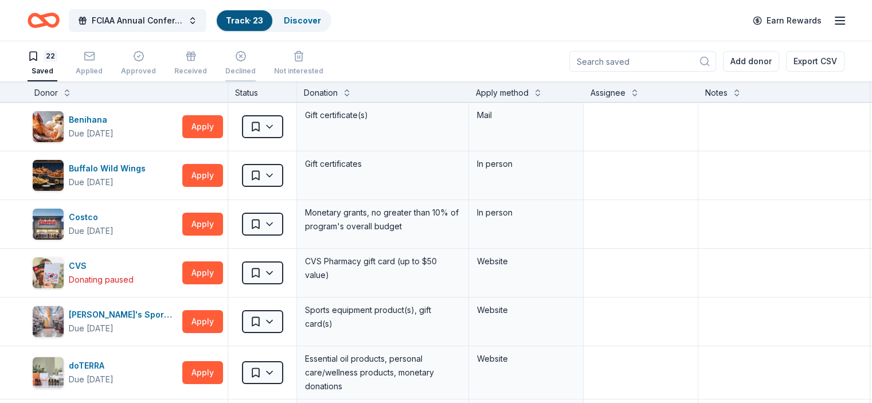
click at [249, 66] on div "Declined" at bounding box center [240, 67] width 30 height 9
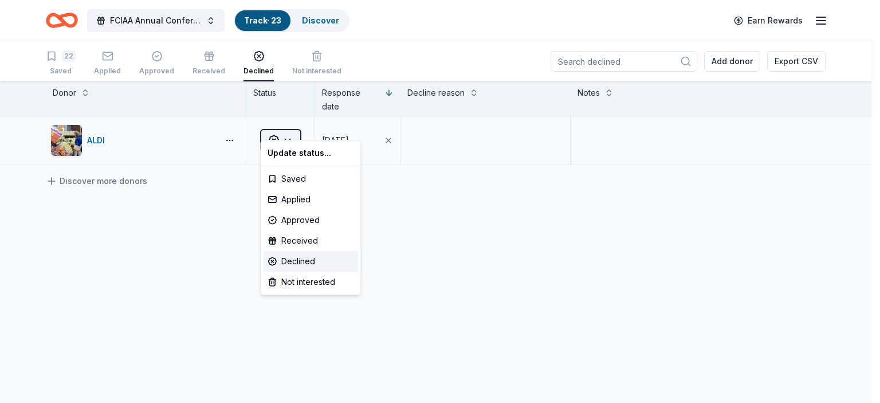
click at [283, 123] on html "FCIAA Annual Conference Track · 23 Discover Earn Rewards 22 Saved Applied Appro…" at bounding box center [440, 201] width 880 height 403
click at [296, 187] on div "Saved" at bounding box center [310, 179] width 95 height 21
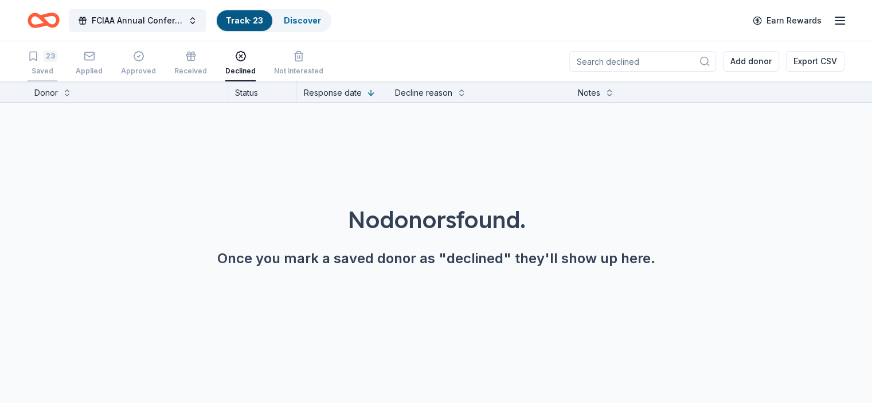
click at [57, 65] on div "Saved" at bounding box center [43, 66] width 30 height 9
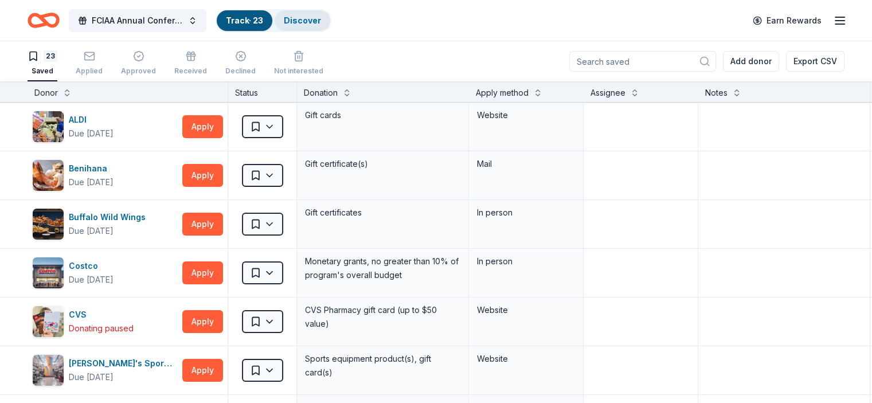
click at [306, 25] on link "Discover" at bounding box center [302, 20] width 37 height 10
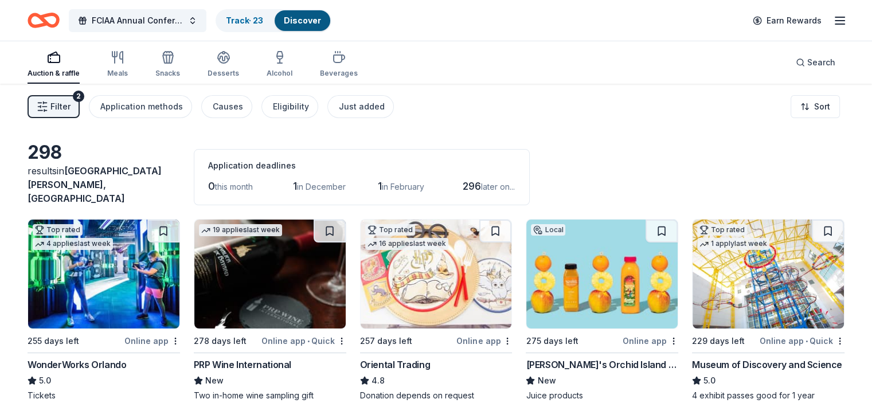
click at [833, 27] on icon "button" at bounding box center [840, 21] width 14 height 14
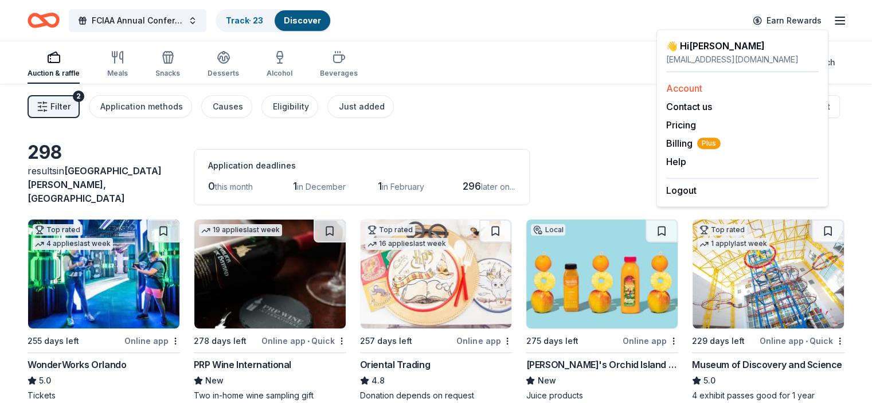
click at [679, 87] on link "Account" at bounding box center [684, 88] width 36 height 11
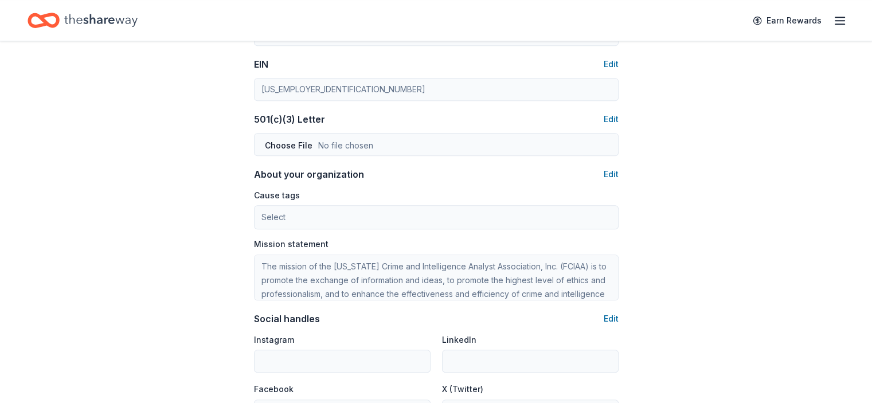
scroll to position [541, 0]
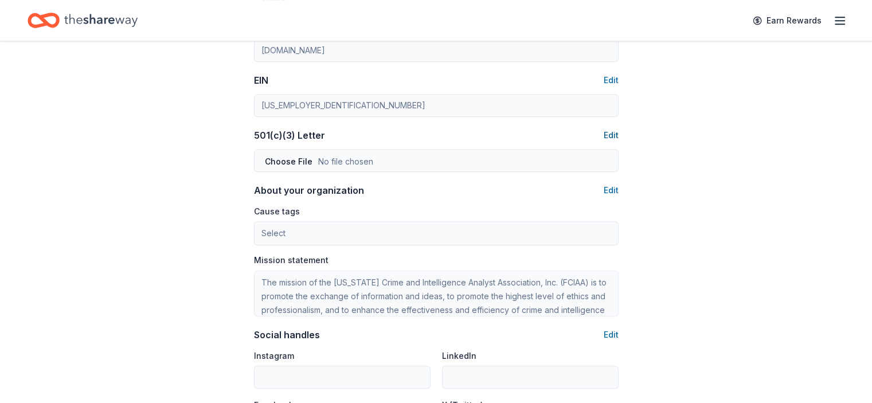
click at [608, 132] on button "Edit" at bounding box center [611, 135] width 15 height 14
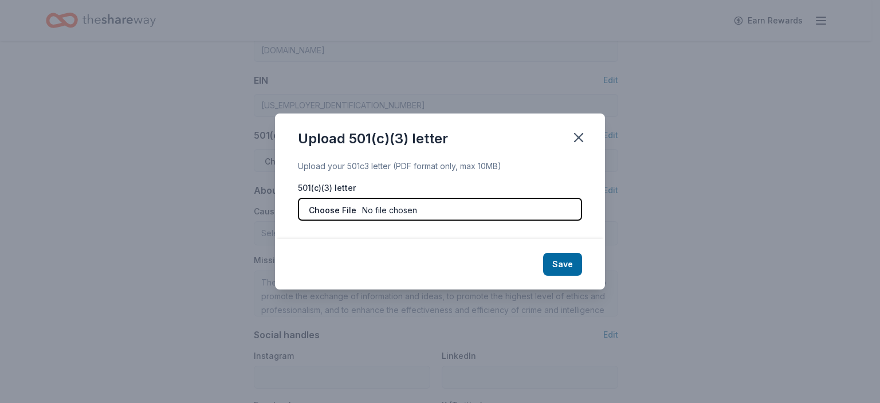
click at [323, 214] on input "file" at bounding box center [440, 209] width 284 height 23
click at [338, 211] on input "file" at bounding box center [440, 209] width 284 height 23
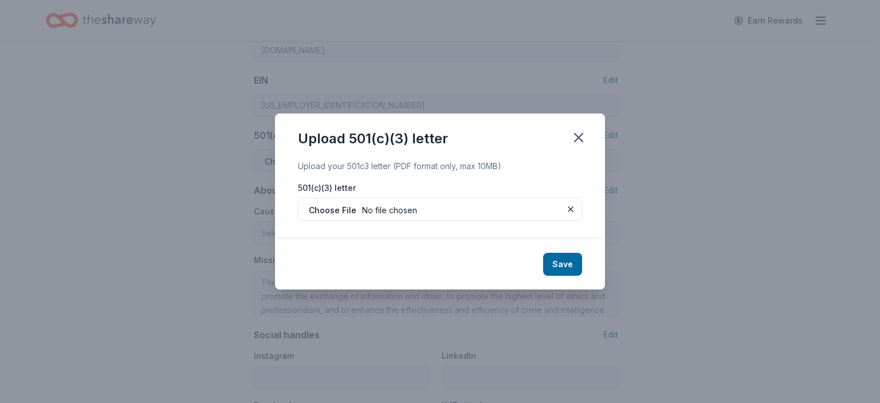
type input "C:\fakepath\IRS Approval Letter 9.5.24 b.pdf"
click at [578, 263] on button "Save" at bounding box center [562, 264] width 39 height 23
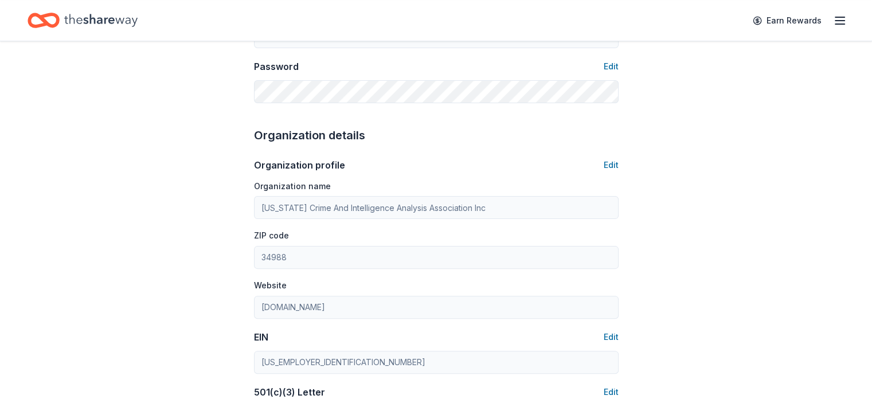
scroll to position [0, 0]
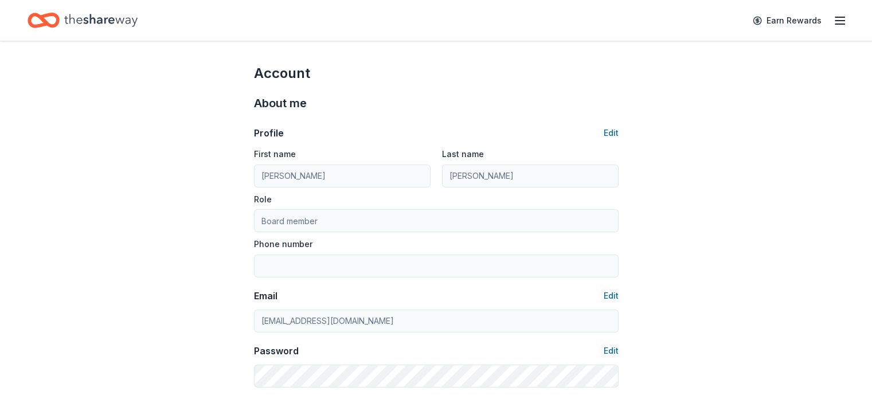
click at [833, 18] on icon "button" at bounding box center [840, 21] width 14 height 14
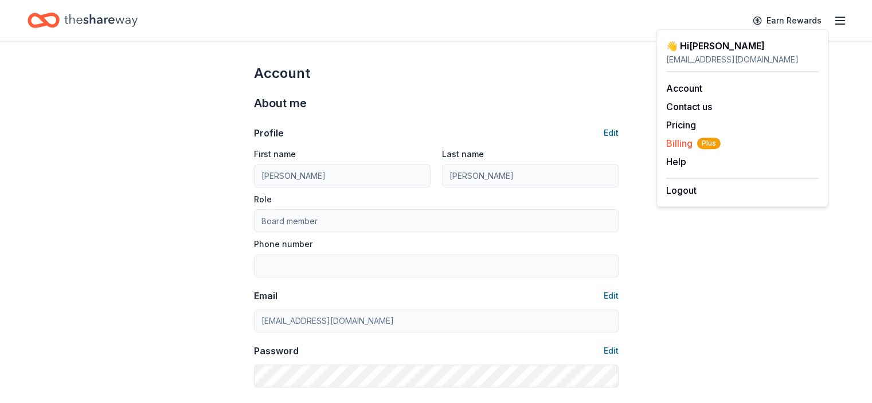
click at [679, 144] on span "Billing Plus" at bounding box center [693, 143] width 54 height 14
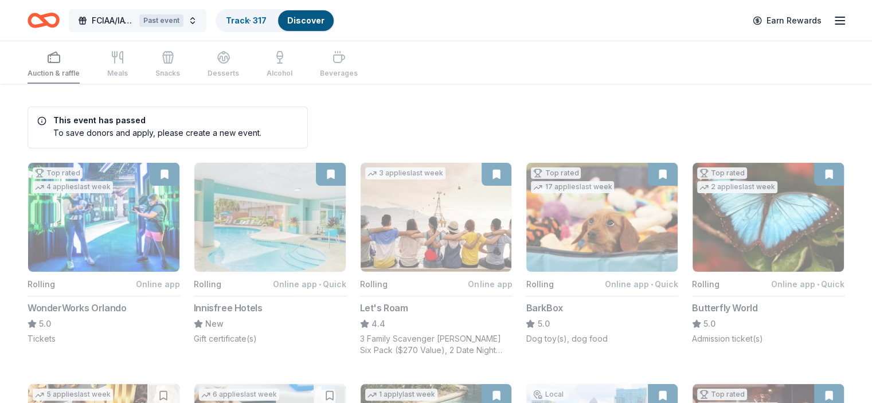
click at [120, 19] on span "FCIAA/IACA Annual Conference" at bounding box center [113, 21] width 43 height 14
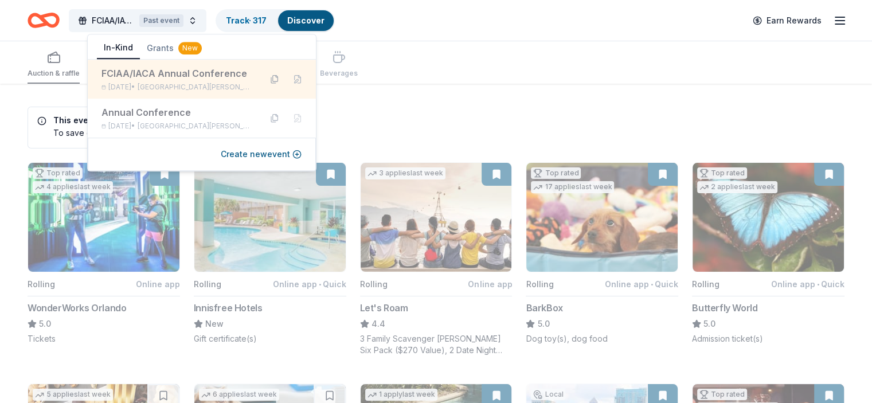
click at [275, 84] on button at bounding box center [274, 79] width 18 height 18
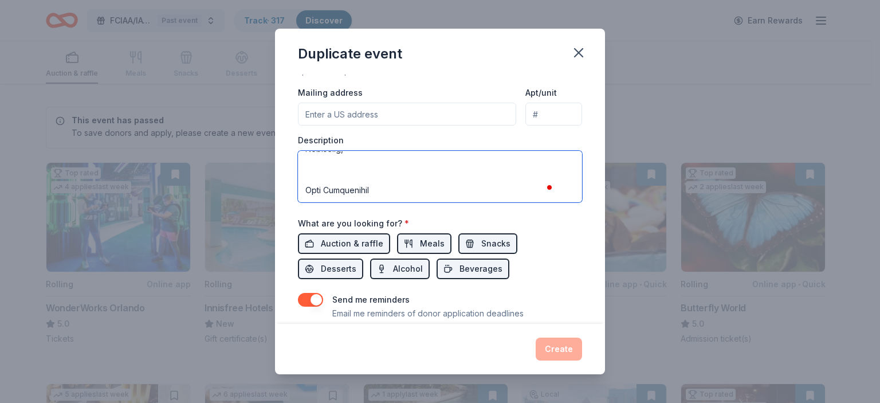
drag, startPoint x: 303, startPoint y: 159, endPoint x: 522, endPoint y: 204, distance: 223.6
click at [522, 204] on div "Event name * FCIAA/IACA Annual Conference 28 /100 Event website Attendance * 80…" at bounding box center [440, 65] width 284 height 551
click at [423, 178] on textarea "To enrich screen reader interactions, please activate Accessibility in Grammarl…" at bounding box center [440, 177] width 284 height 52
click at [562, 162] on textarea "To enrich screen reader interactions, please activate Accessibility in Grammarl…" at bounding box center [440, 177] width 284 height 52
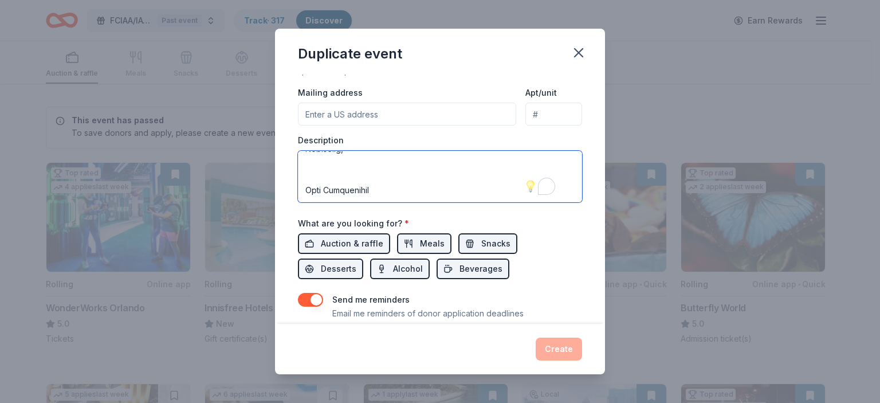
click at [562, 162] on textarea "To enrich screen reader interactions, please activate Accessibility in Grammarl…" at bounding box center [440, 177] width 284 height 52
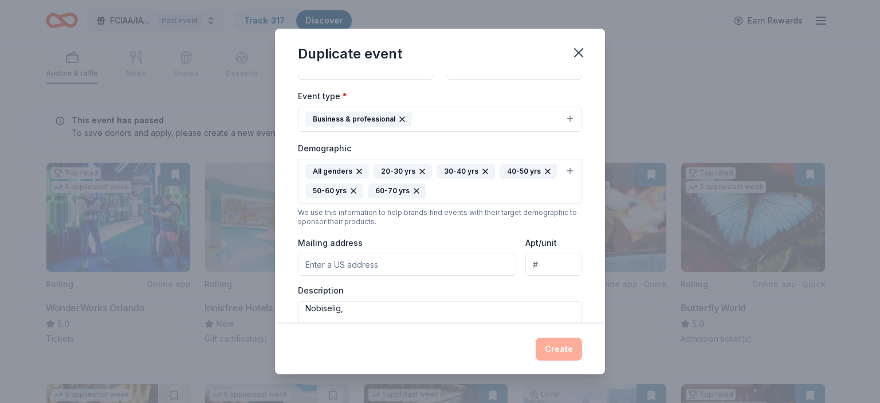
scroll to position [0, 0]
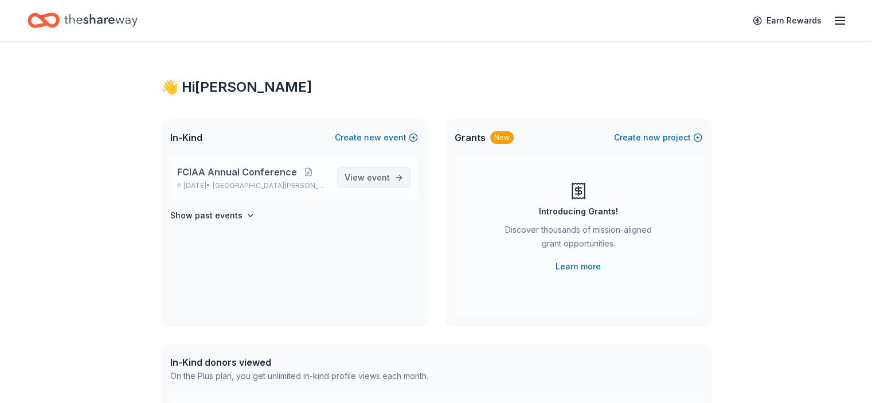
click at [365, 186] on link "View event" at bounding box center [374, 177] width 74 height 21
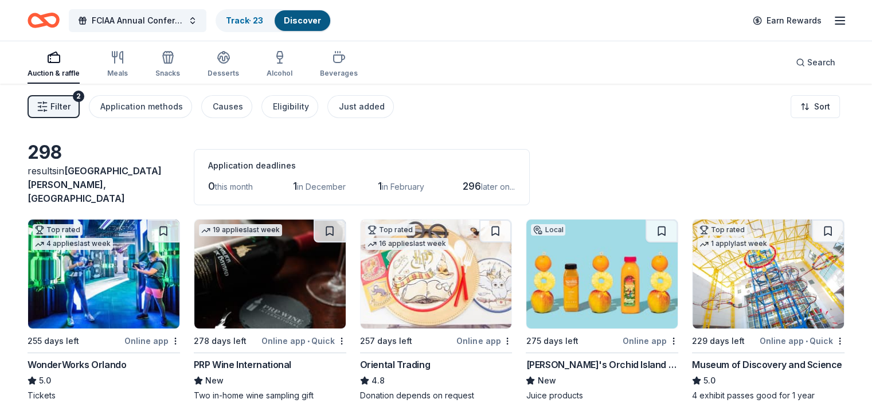
click at [70, 109] on span "Filter" at bounding box center [60, 107] width 20 height 14
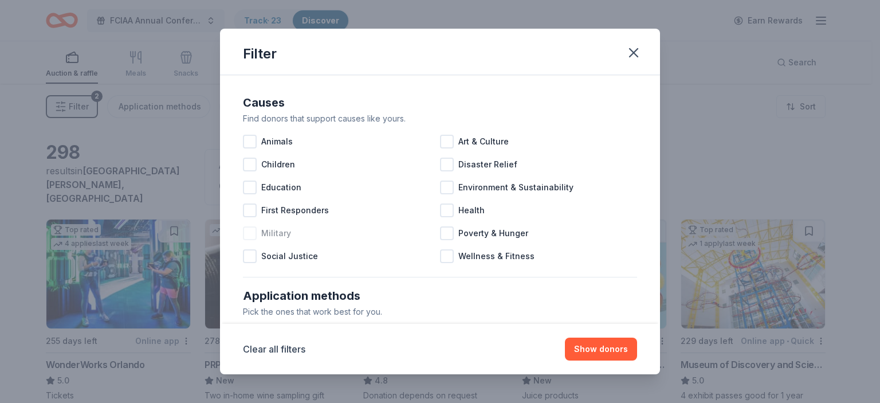
click at [248, 232] on div at bounding box center [250, 233] width 14 height 14
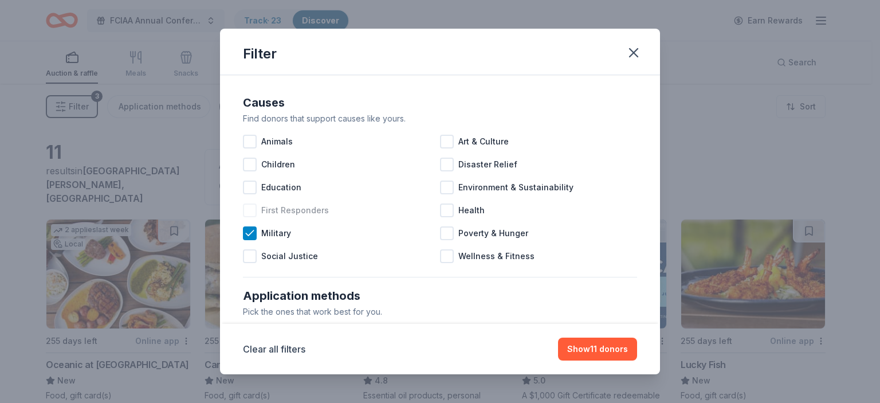
click at [248, 207] on div at bounding box center [250, 210] width 14 height 14
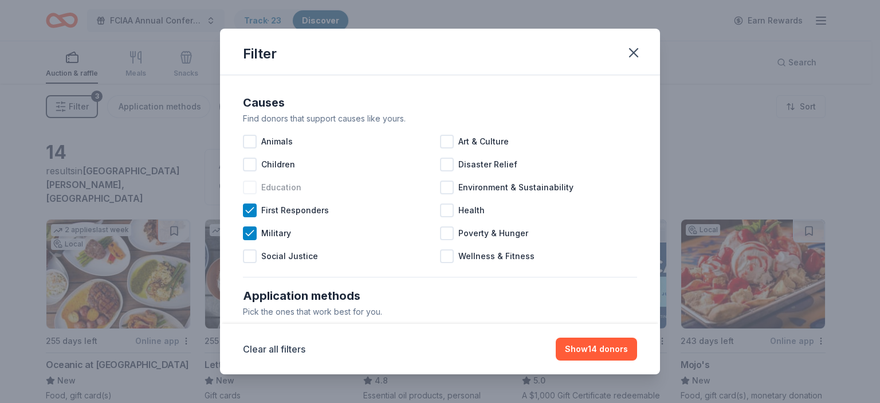
click at [248, 192] on div at bounding box center [250, 188] width 14 height 14
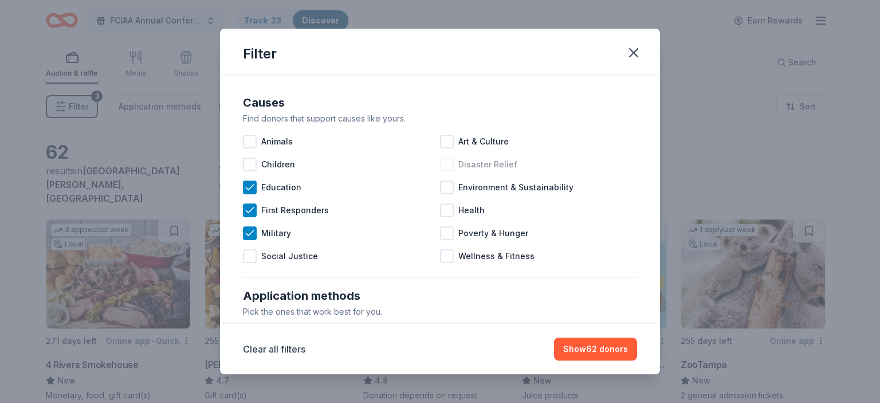
click at [442, 164] on div at bounding box center [447, 165] width 14 height 14
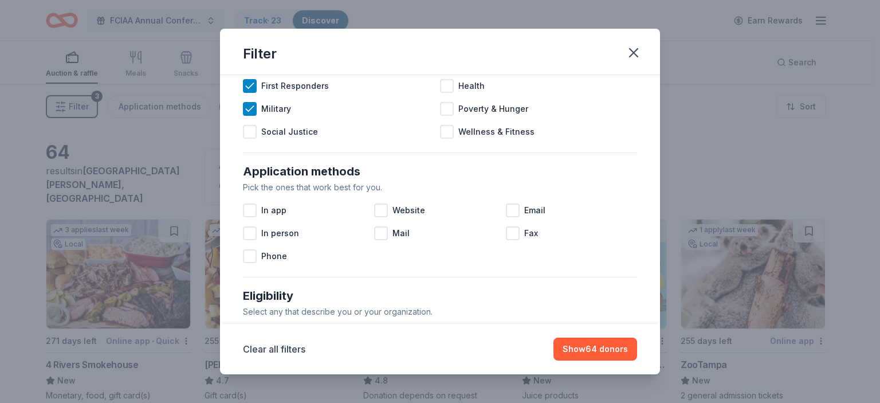
scroll to position [123, 0]
click at [251, 216] on div at bounding box center [250, 212] width 14 height 14
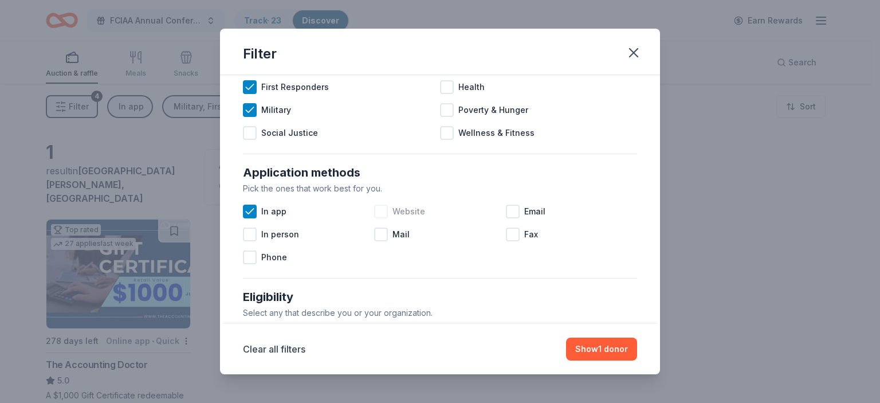
click at [383, 209] on div at bounding box center [381, 212] width 14 height 14
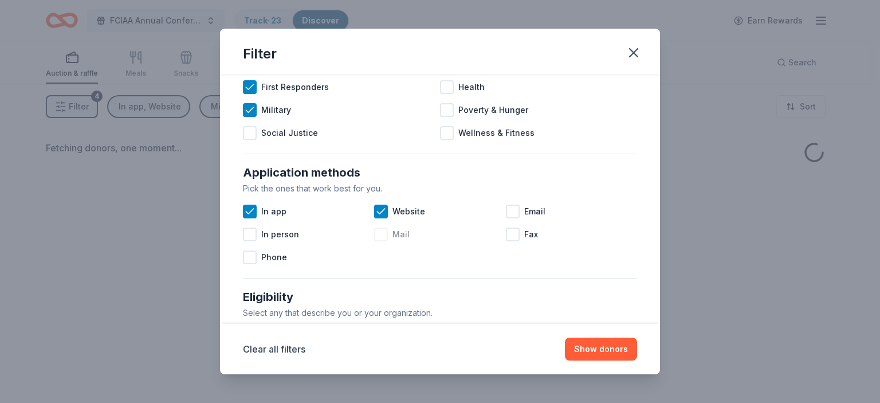
click at [379, 233] on div at bounding box center [381, 235] width 14 height 14
click at [506, 210] on div at bounding box center [513, 212] width 14 height 14
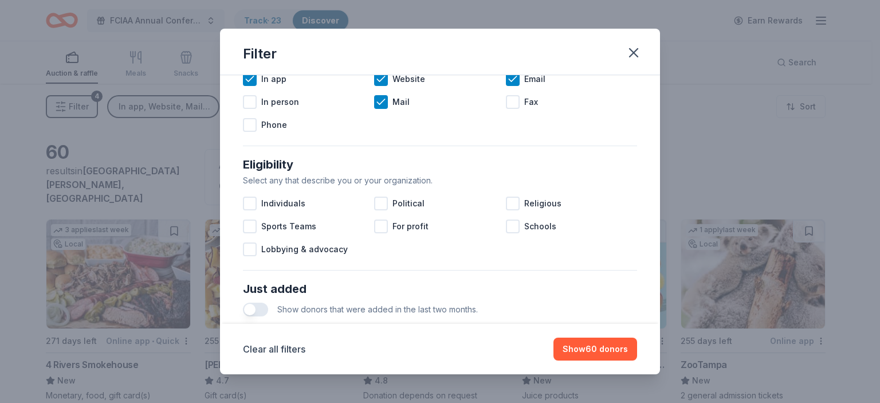
scroll to position [252, 0]
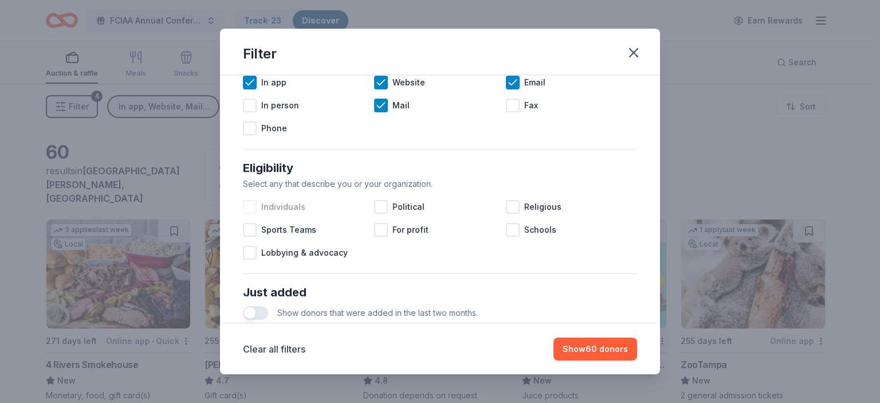
click at [245, 205] on div at bounding box center [250, 207] width 14 height 14
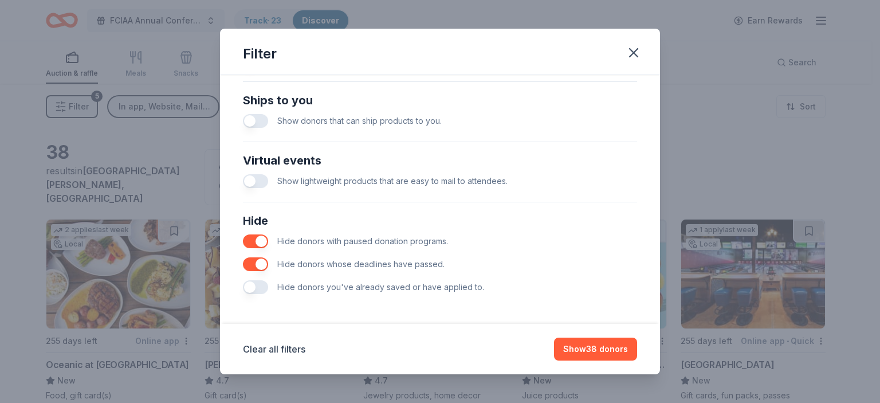
scroll to position [505, 0]
click at [260, 286] on button "button" at bounding box center [255, 287] width 25 height 14
click at [254, 286] on button "button" at bounding box center [255, 287] width 25 height 14
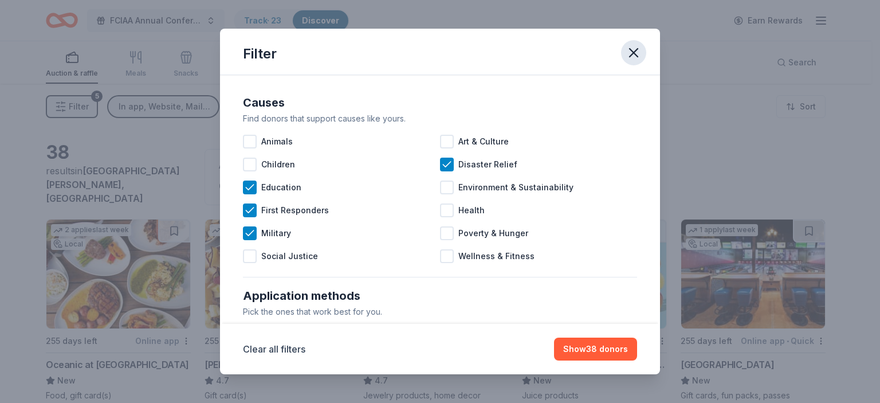
click at [624, 54] on button "button" at bounding box center [633, 52] width 25 height 25
